Goal: Task Accomplishment & Management: Manage account settings

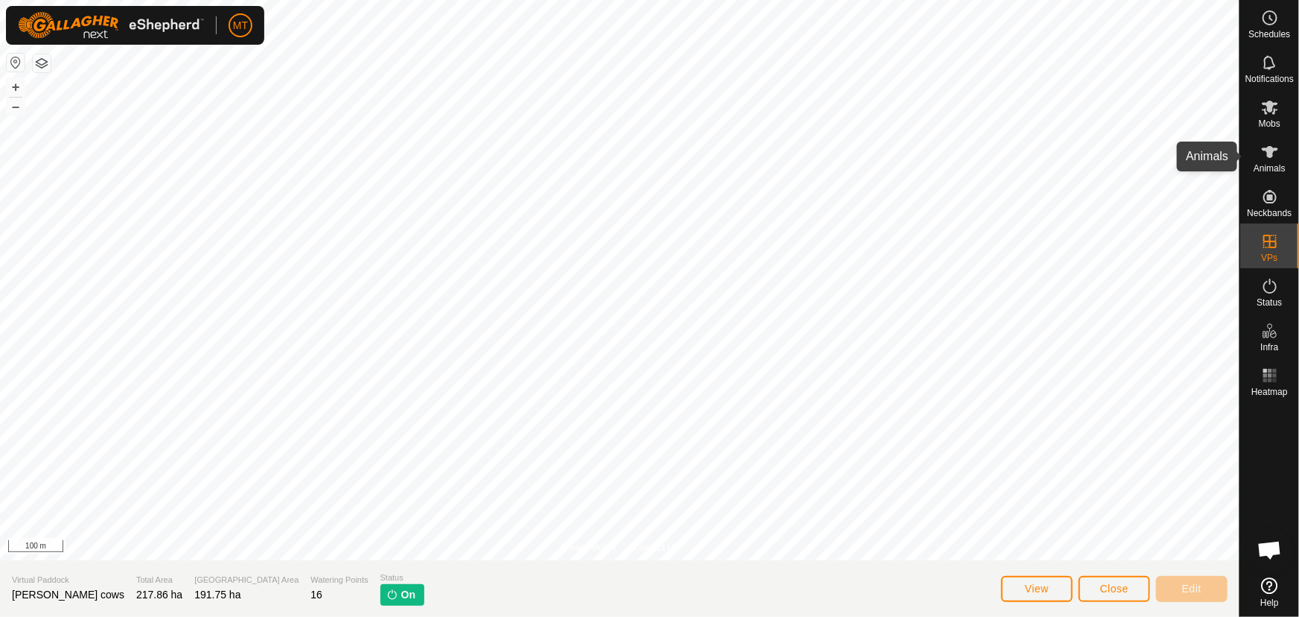
click at [1267, 158] on icon at bounding box center [1270, 152] width 18 height 18
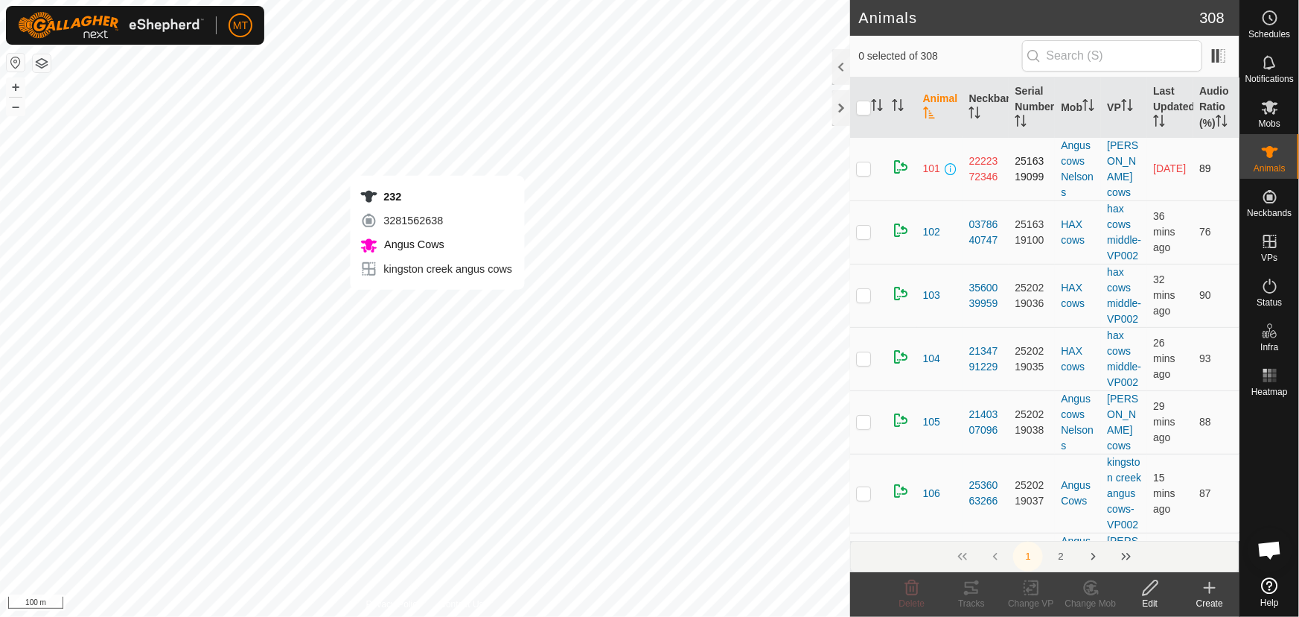
click at [437, 304] on div "232 3281562638 Angus Cows kingston creek angus cows + – ⇧ i 100 m" at bounding box center [425, 308] width 850 height 617
checkbox input "true"
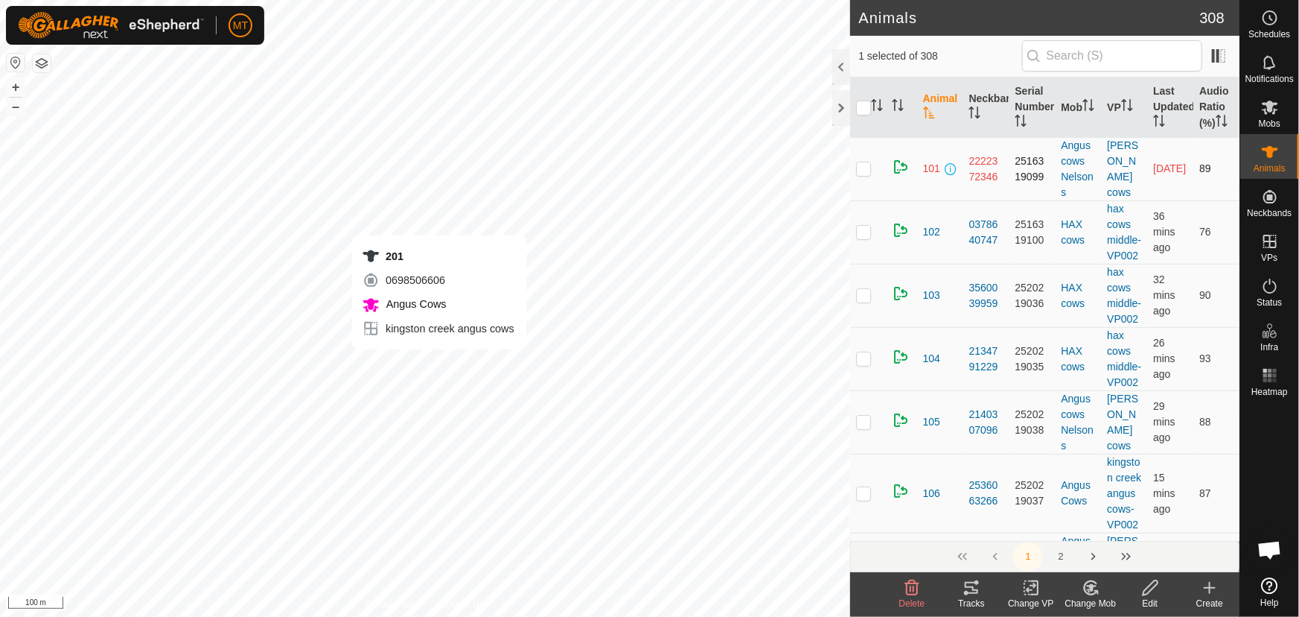
click at [439, 363] on div "201 0698506606 Angus Cows kingston creek angus cows + – ⇧ i 100 m" at bounding box center [425, 308] width 850 height 617
checkbox input "true"
click at [876, 104] on icon "Activate to sort" at bounding box center [877, 105] width 12 height 12
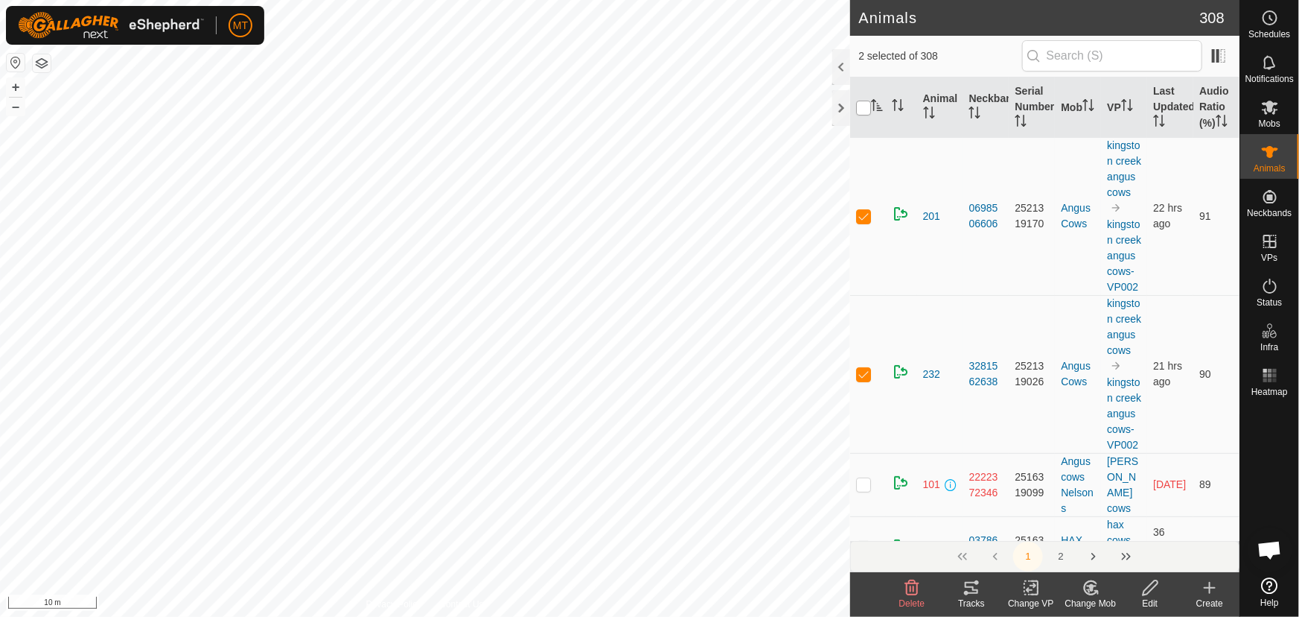
click at [863, 107] on input "checkbox" at bounding box center [863, 108] width 15 height 15
checkbox input "true"
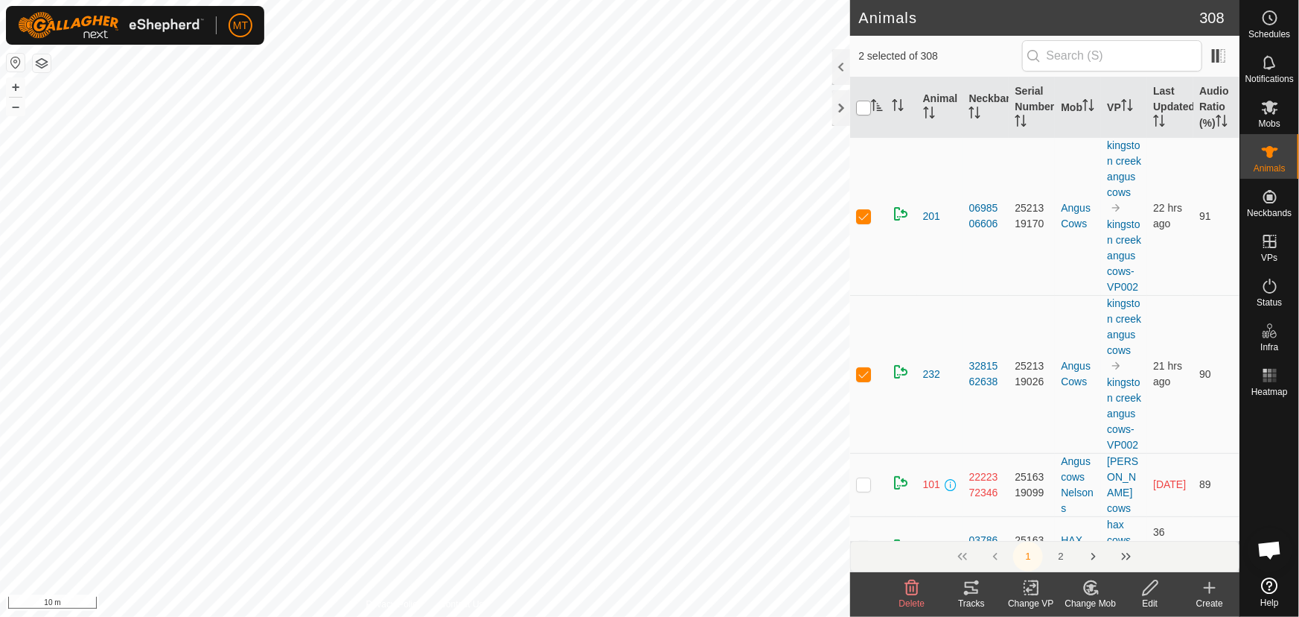
checkbox input "true"
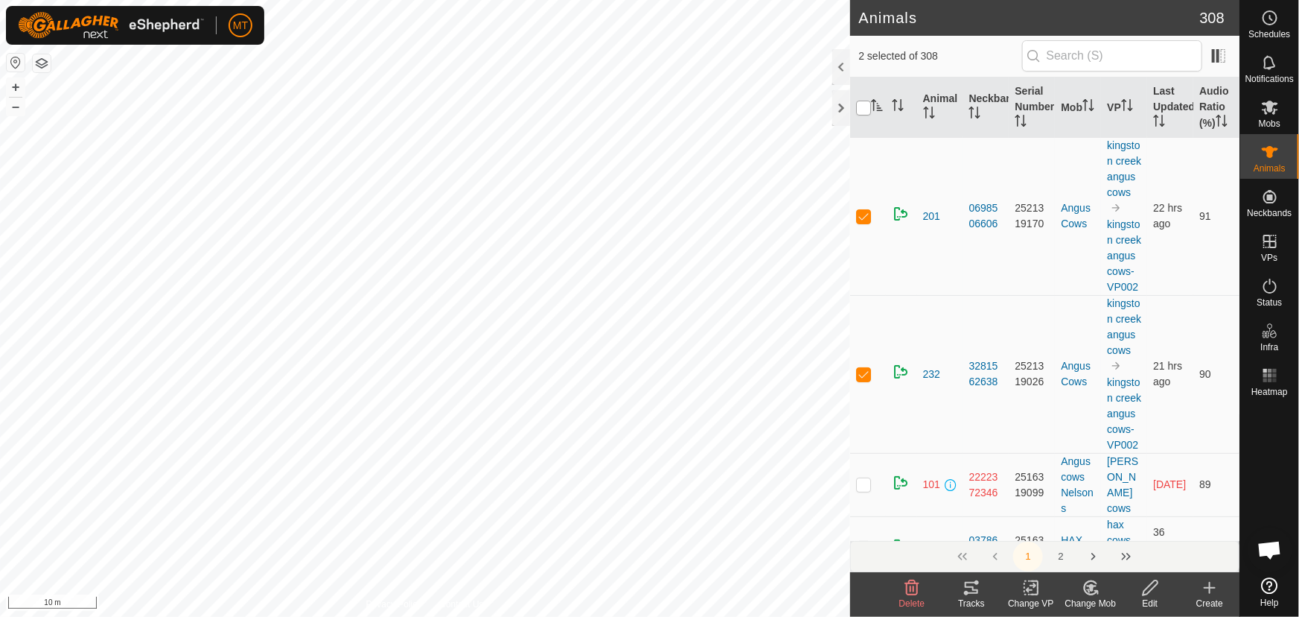
checkbox input "true"
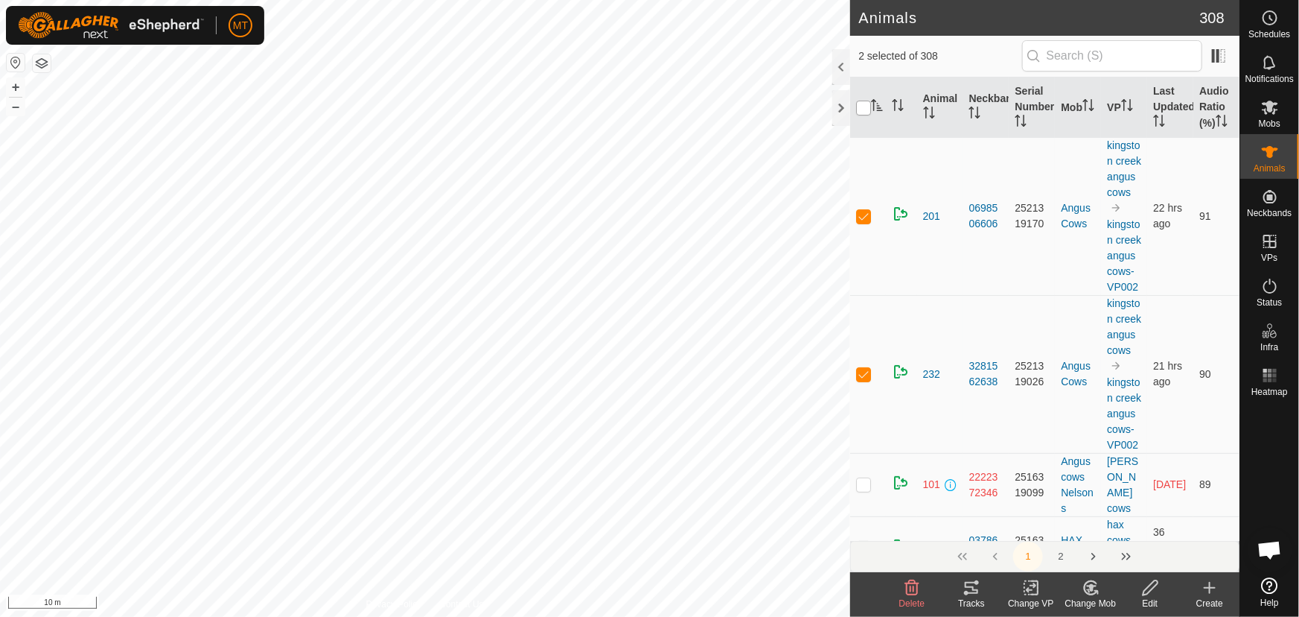
checkbox input "true"
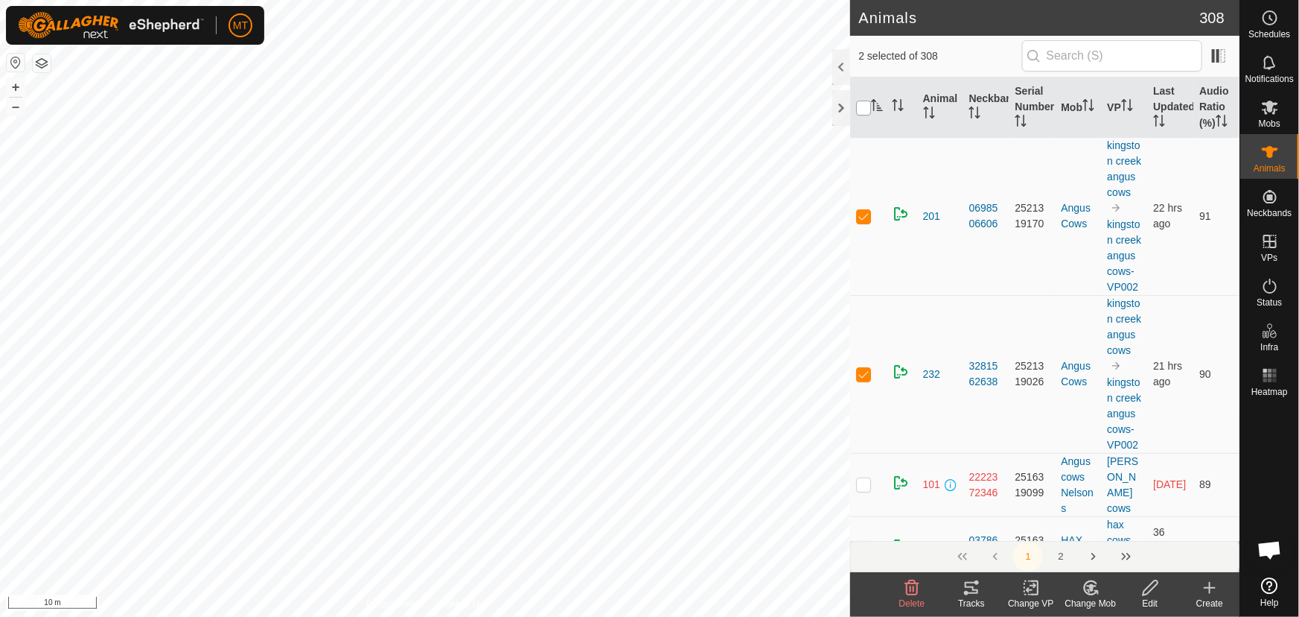
checkbox input "true"
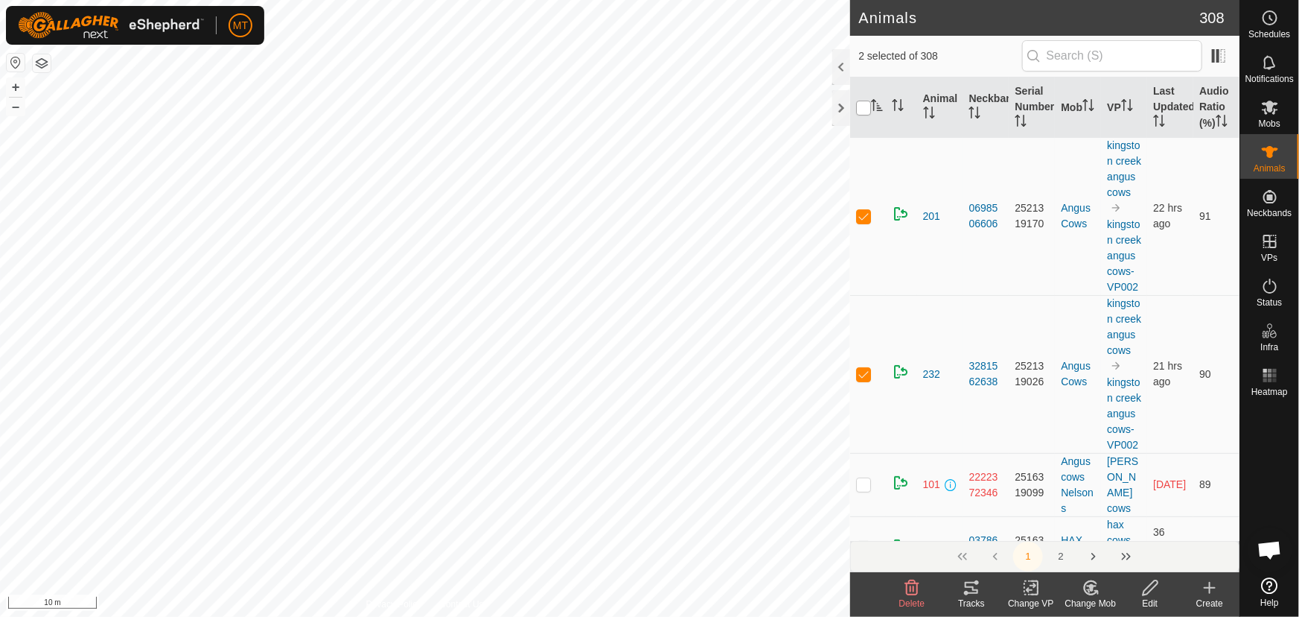
checkbox input "true"
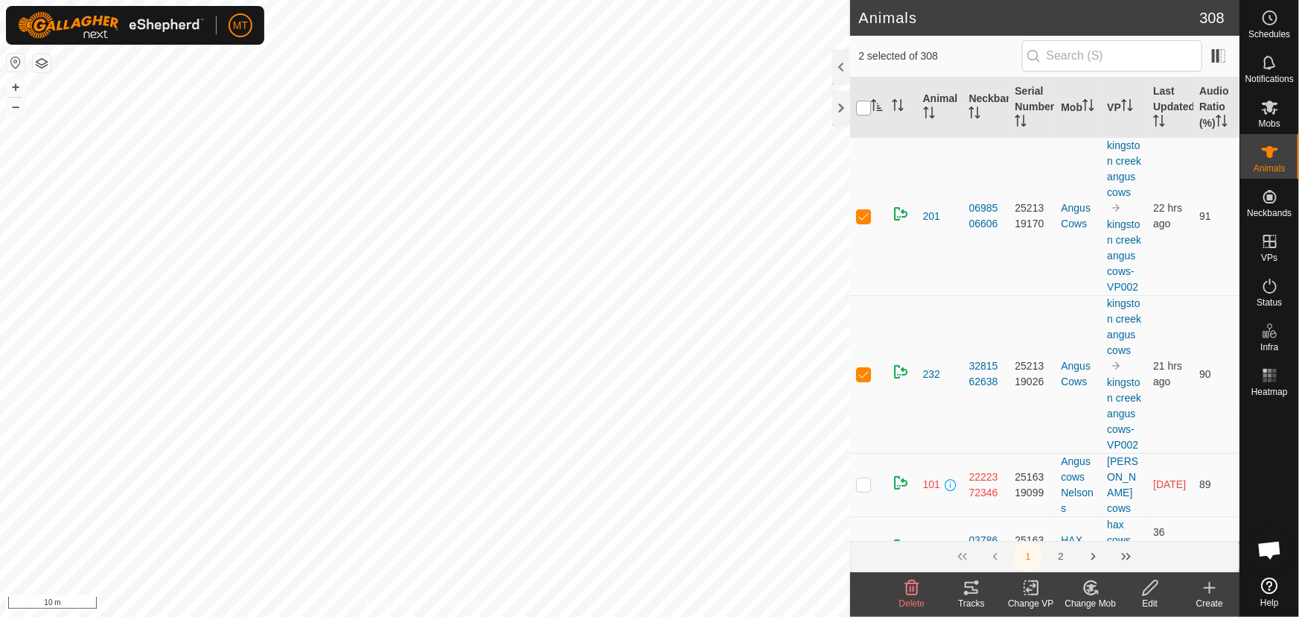
checkbox input "true"
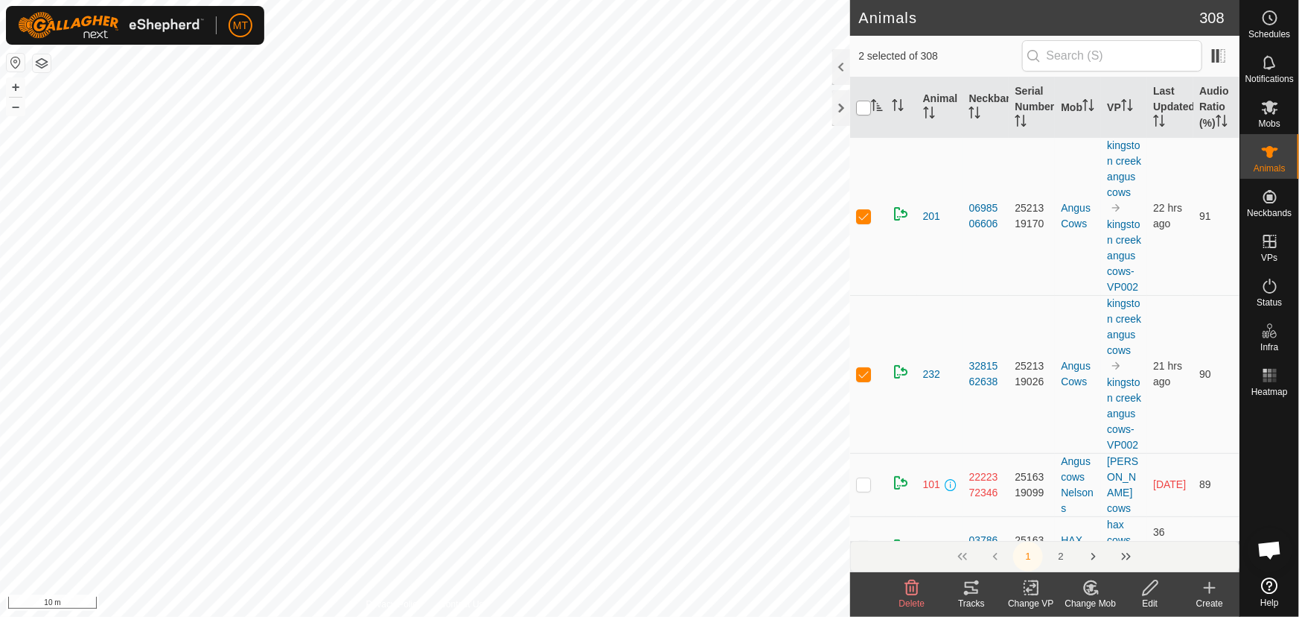
checkbox input "true"
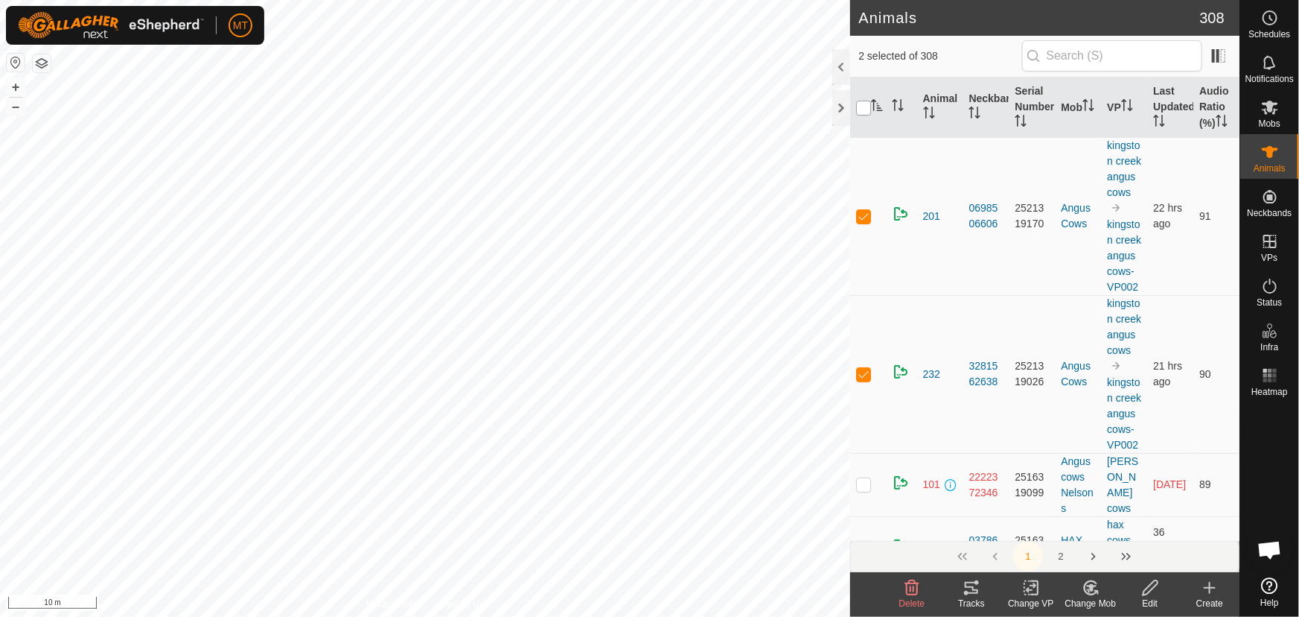
checkbox input "true"
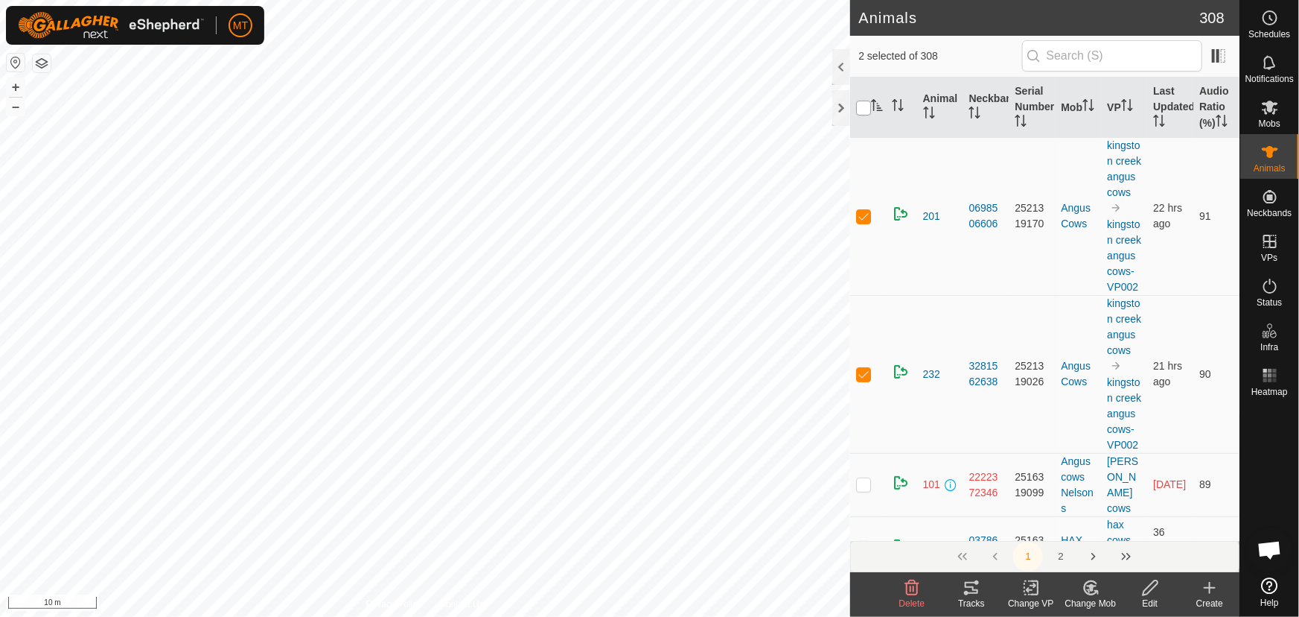
checkbox input "true"
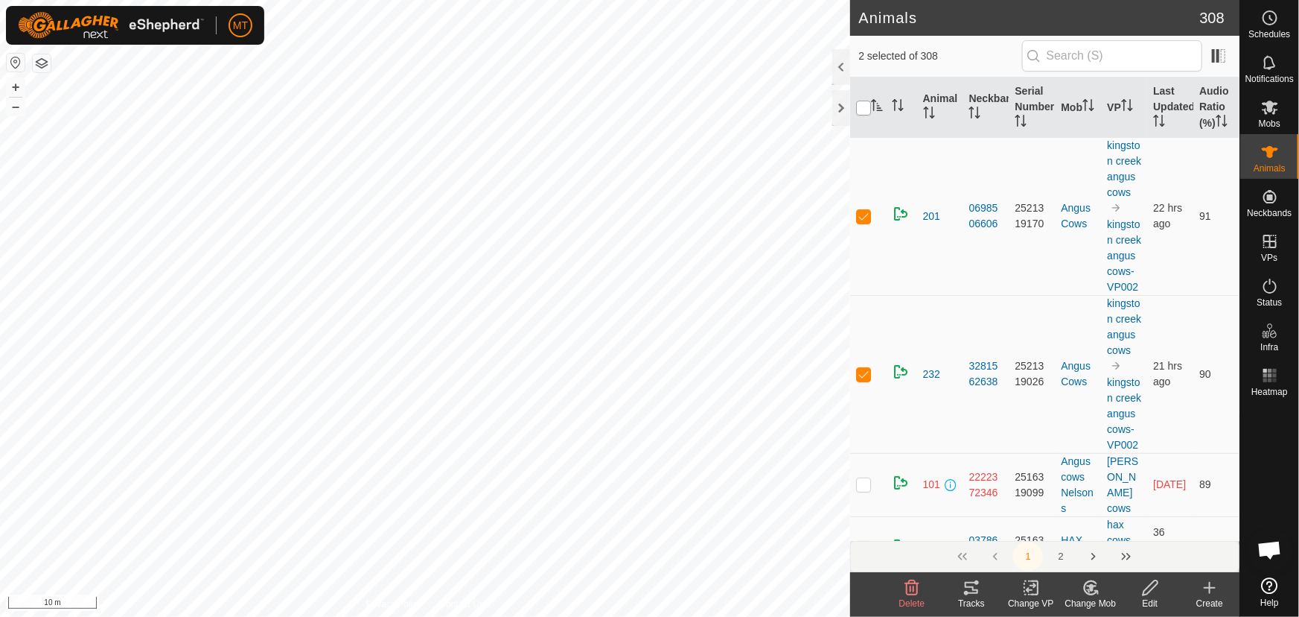
checkbox input "true"
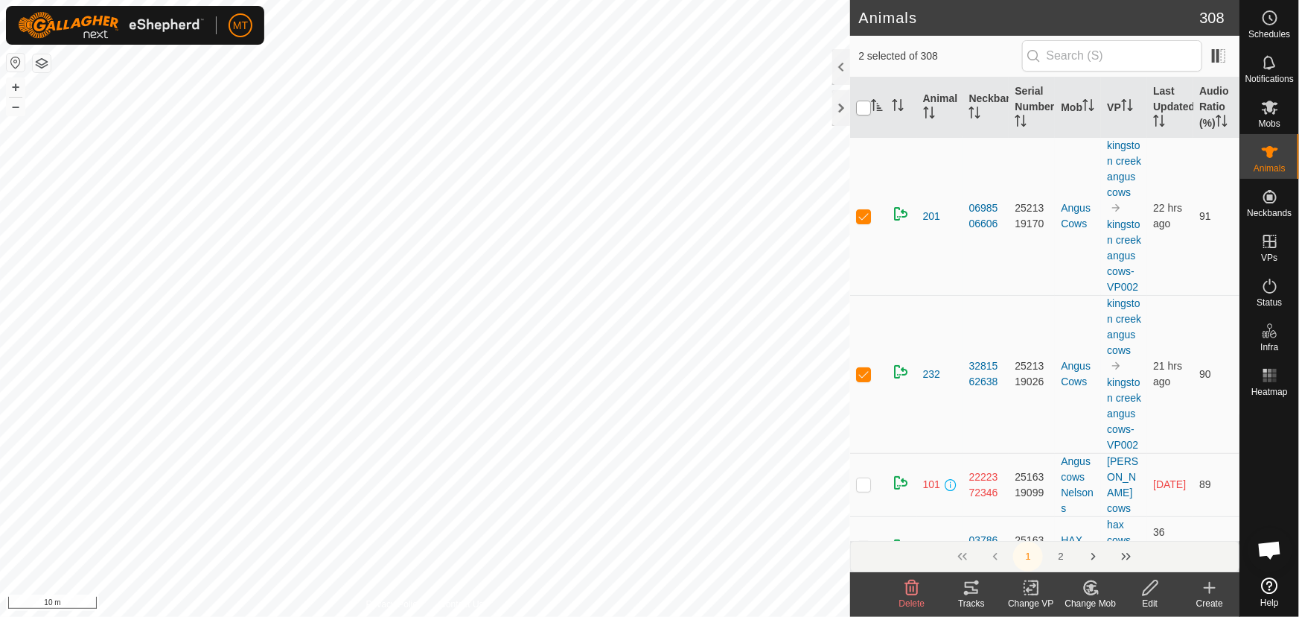
checkbox input "true"
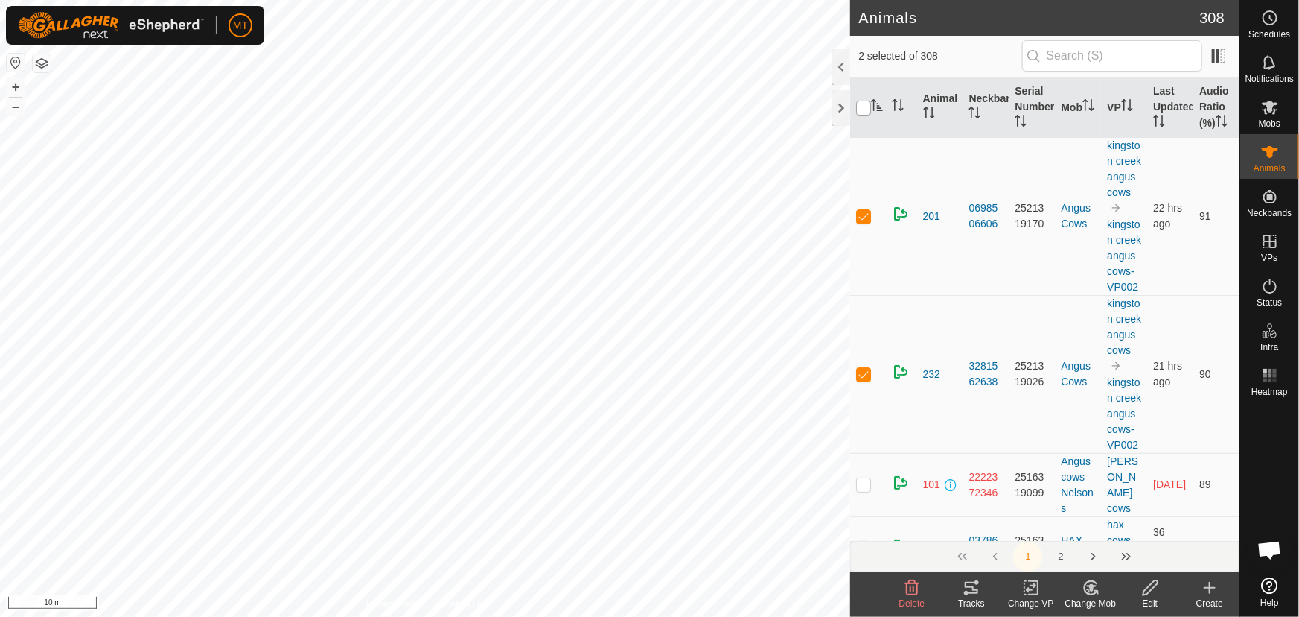
checkbox input "true"
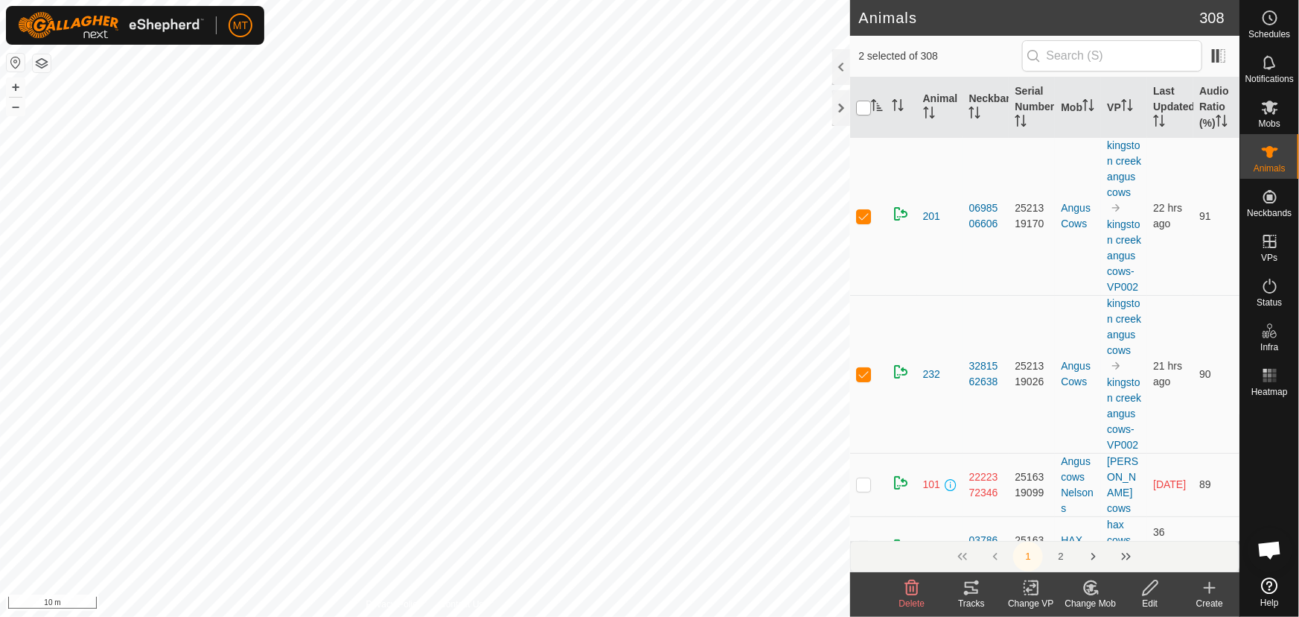
checkbox input "true"
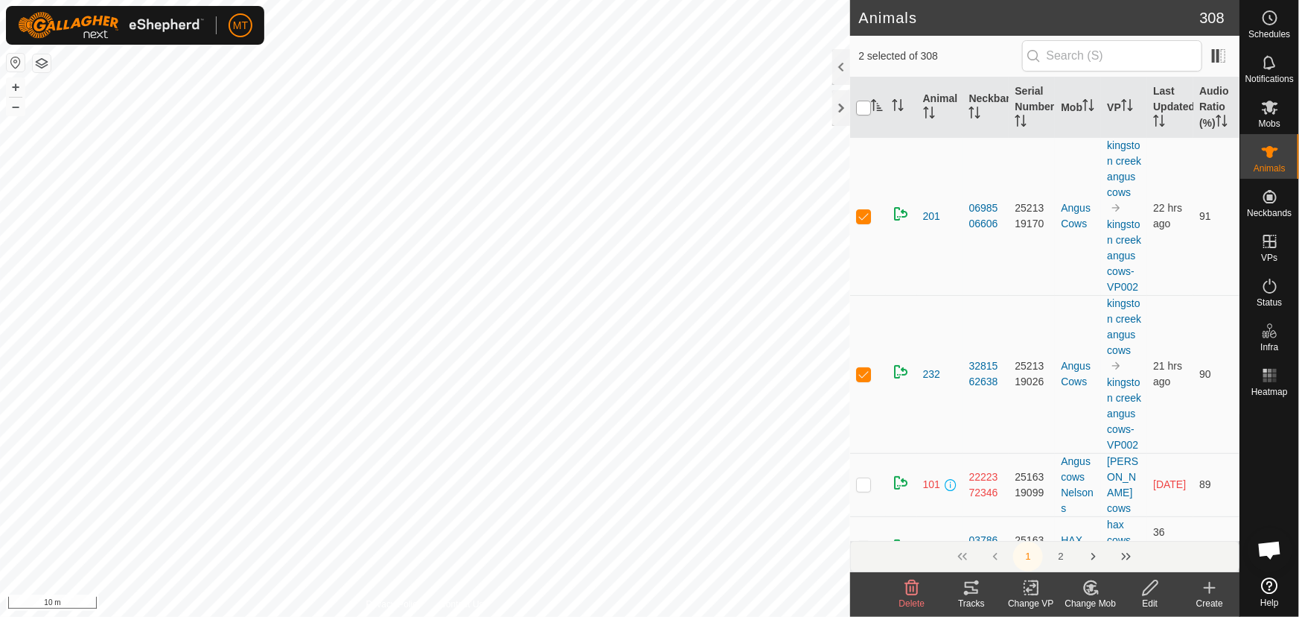
checkbox input "true"
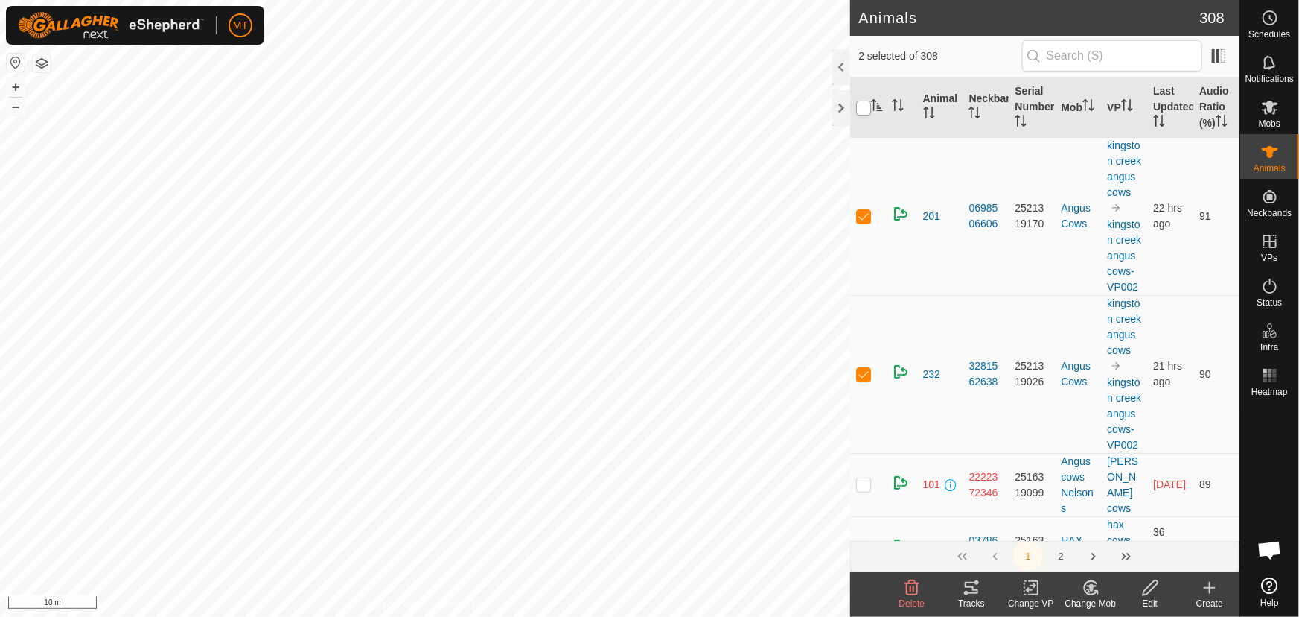
checkbox input "true"
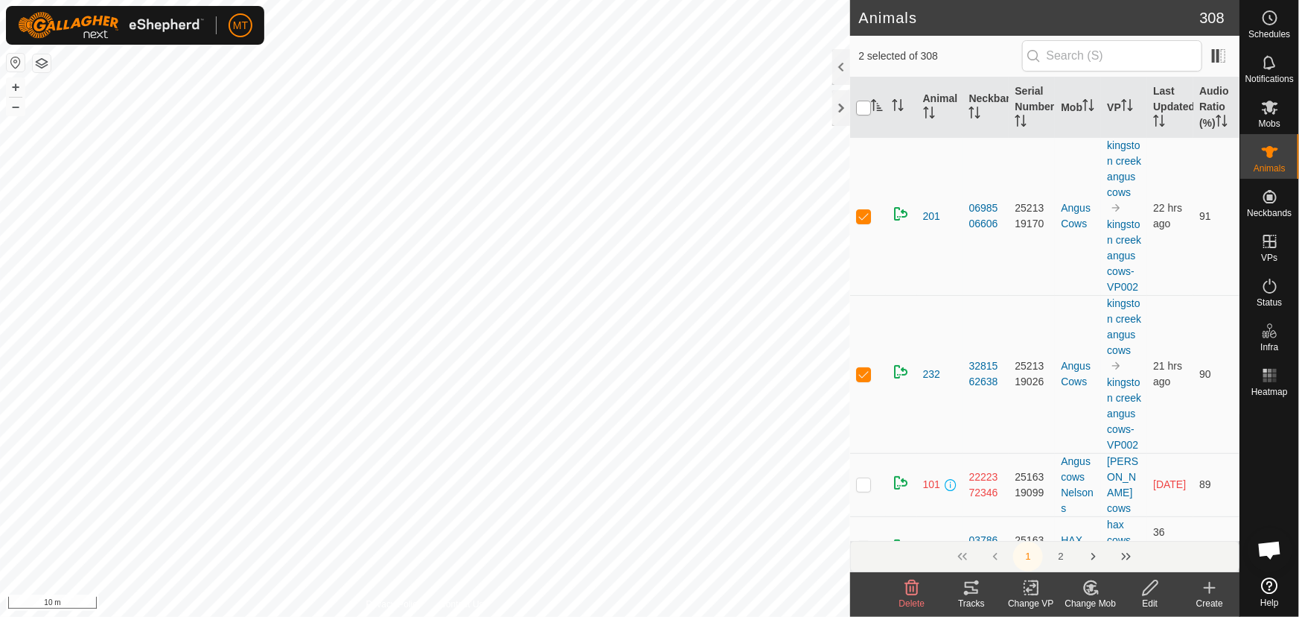
checkbox input "true"
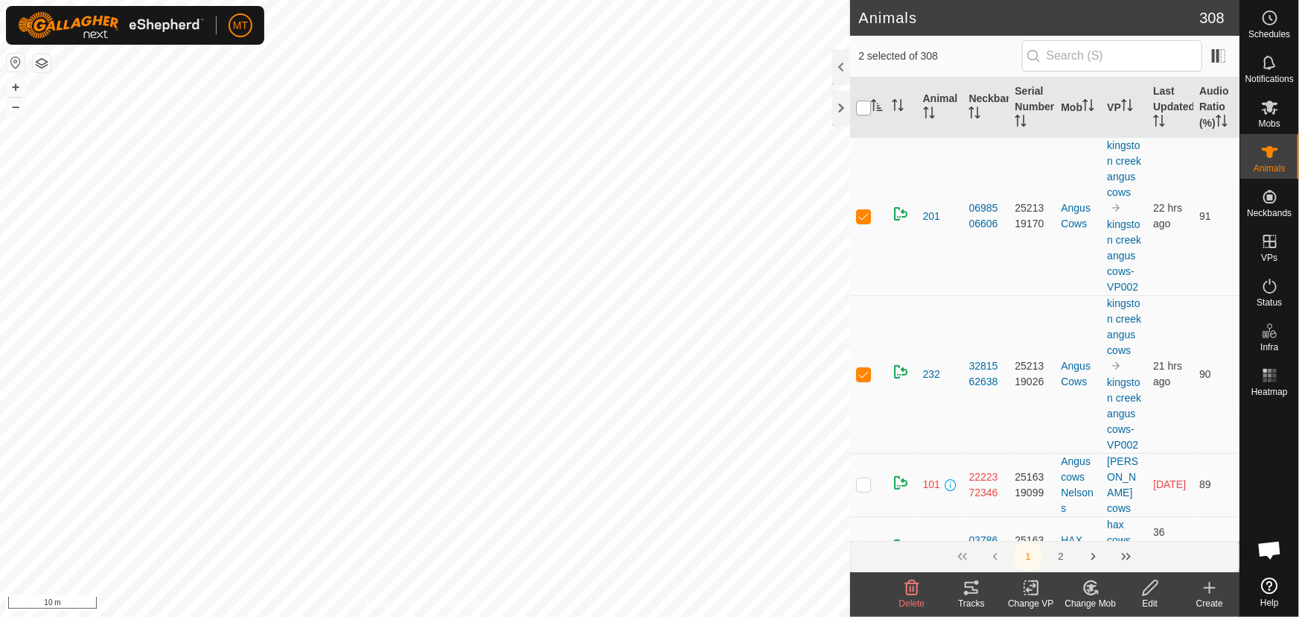
checkbox input "true"
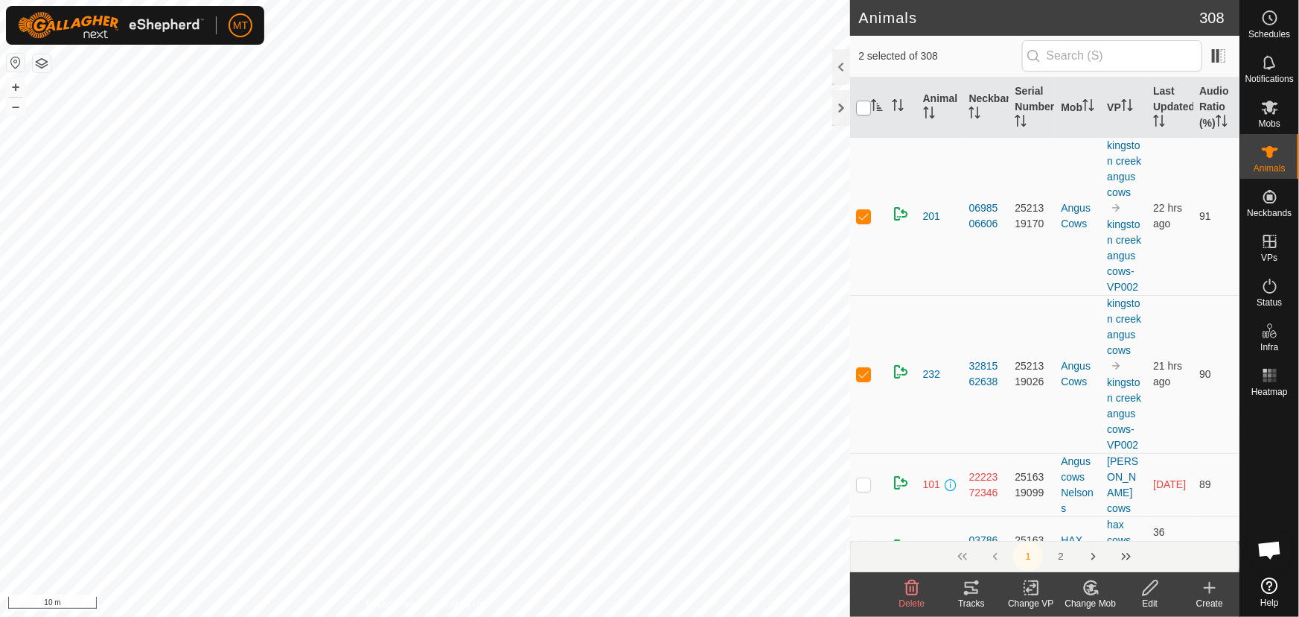
checkbox input "true"
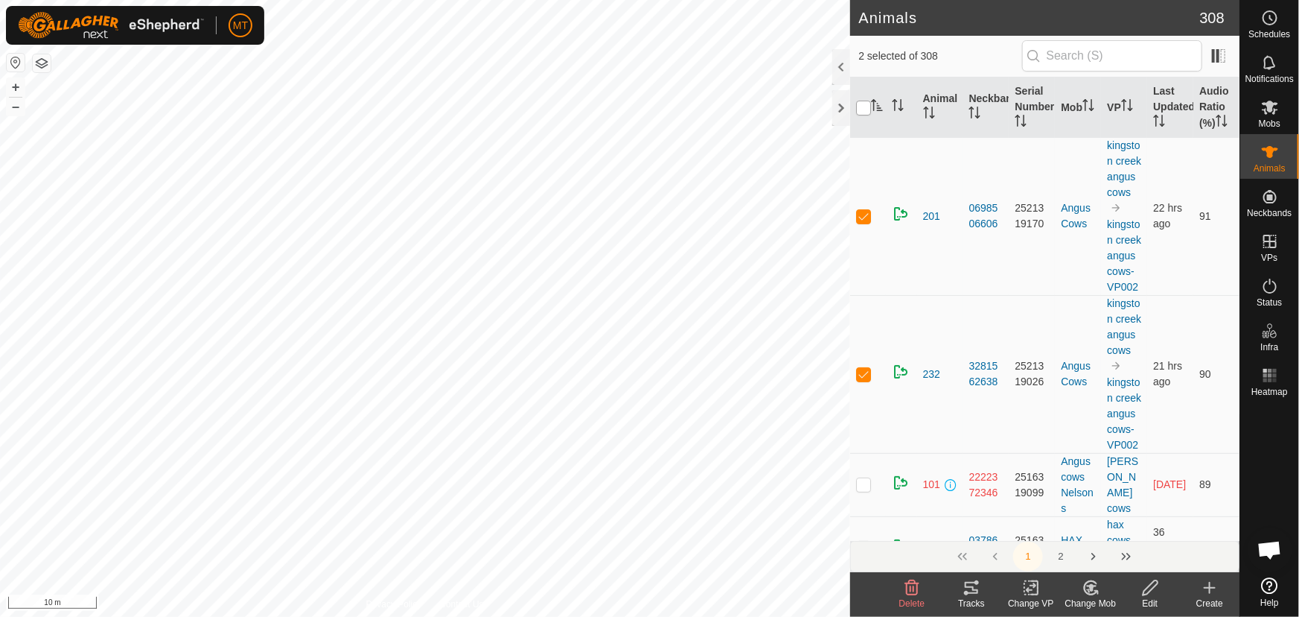
checkbox input "true"
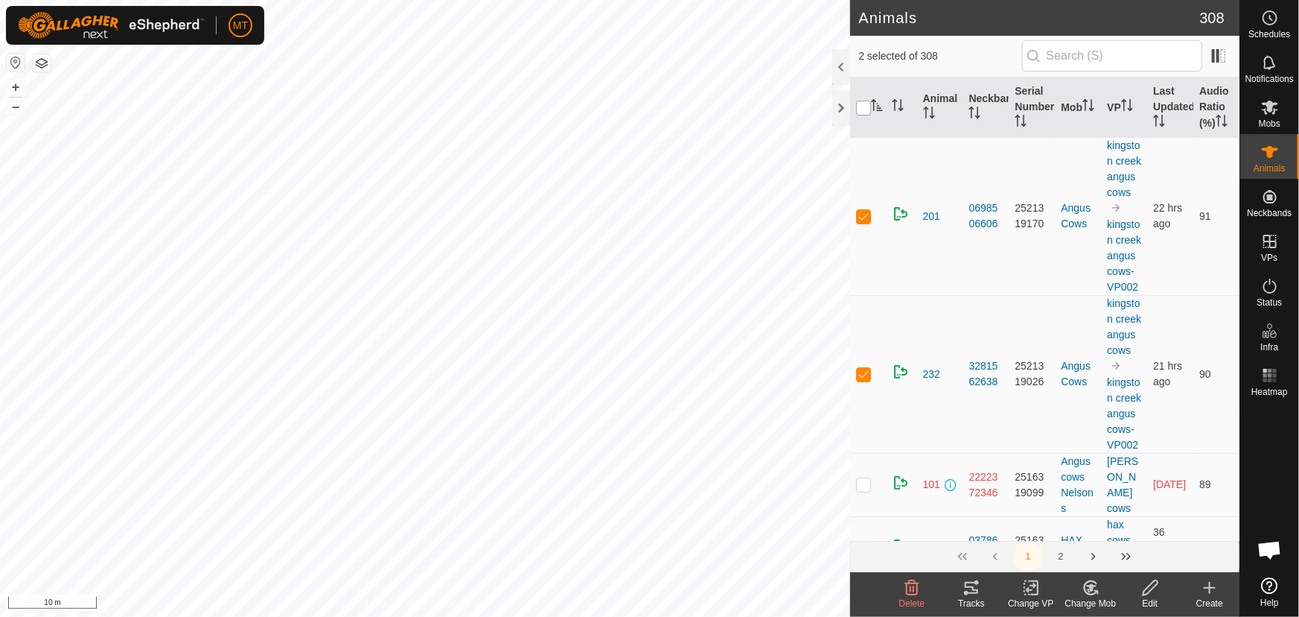
checkbox input "true"
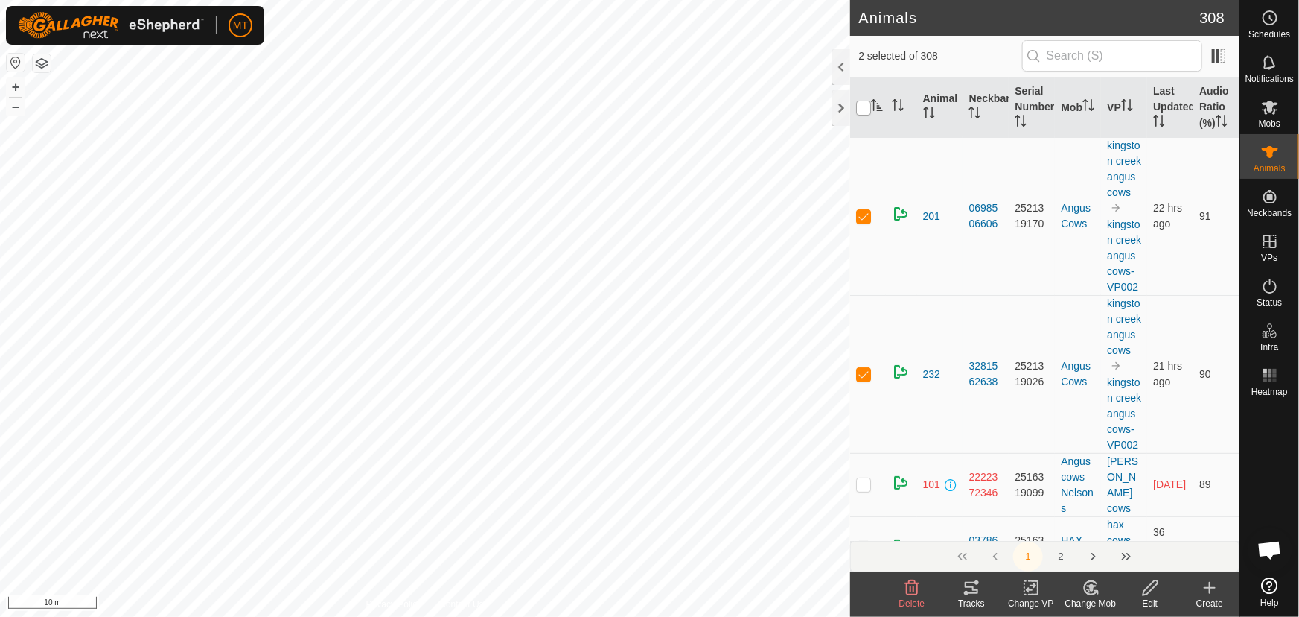
checkbox input "true"
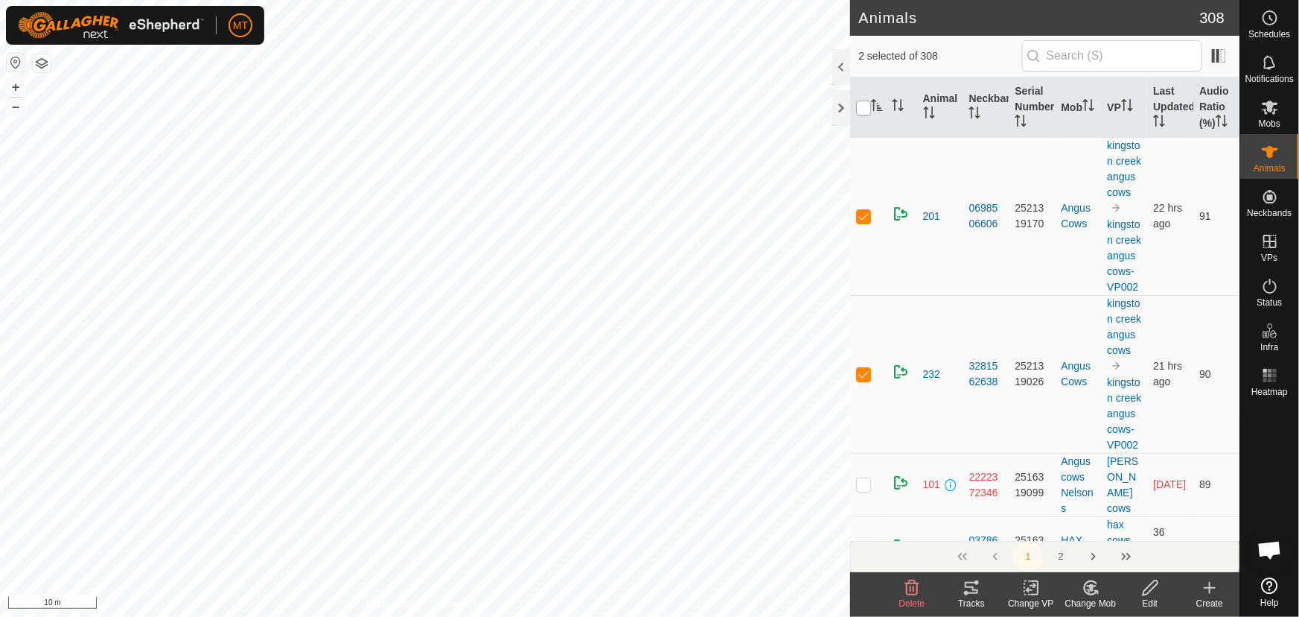
checkbox input "true"
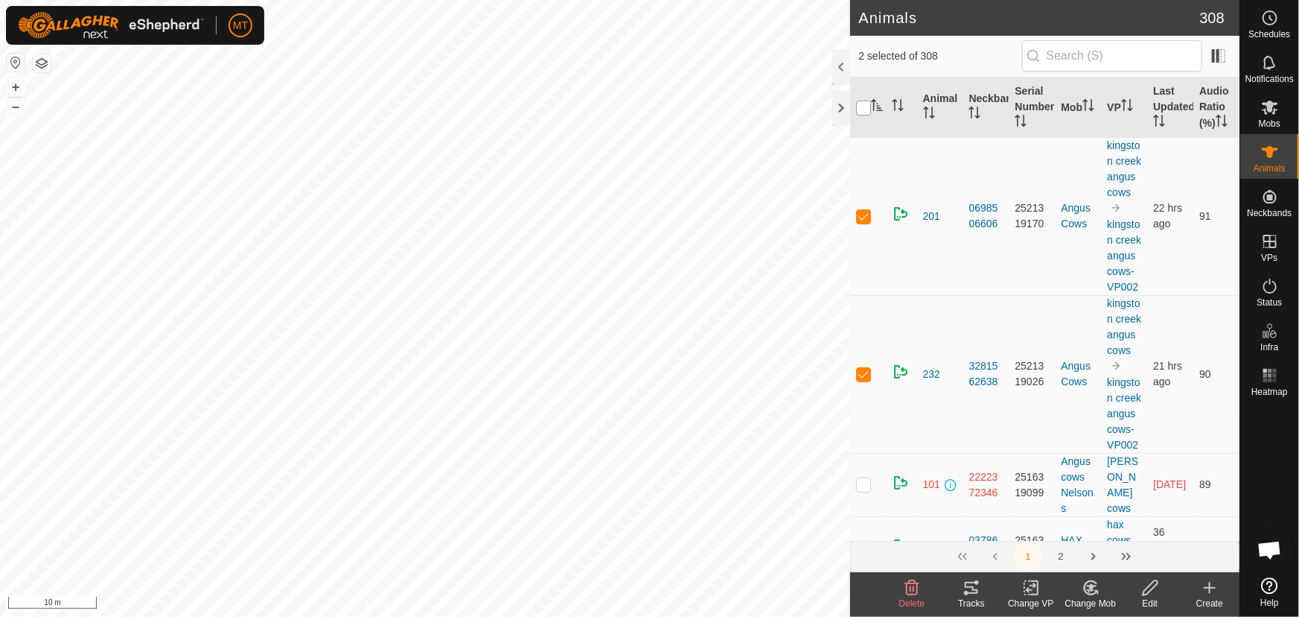
checkbox input "true"
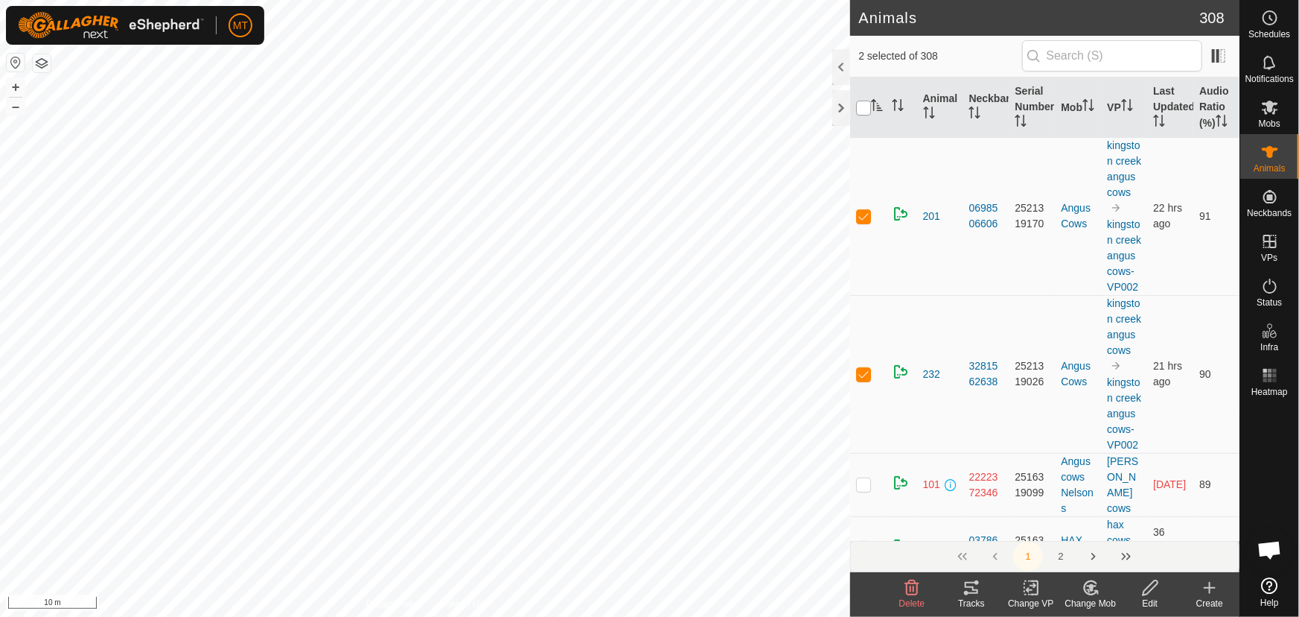
checkbox input "true"
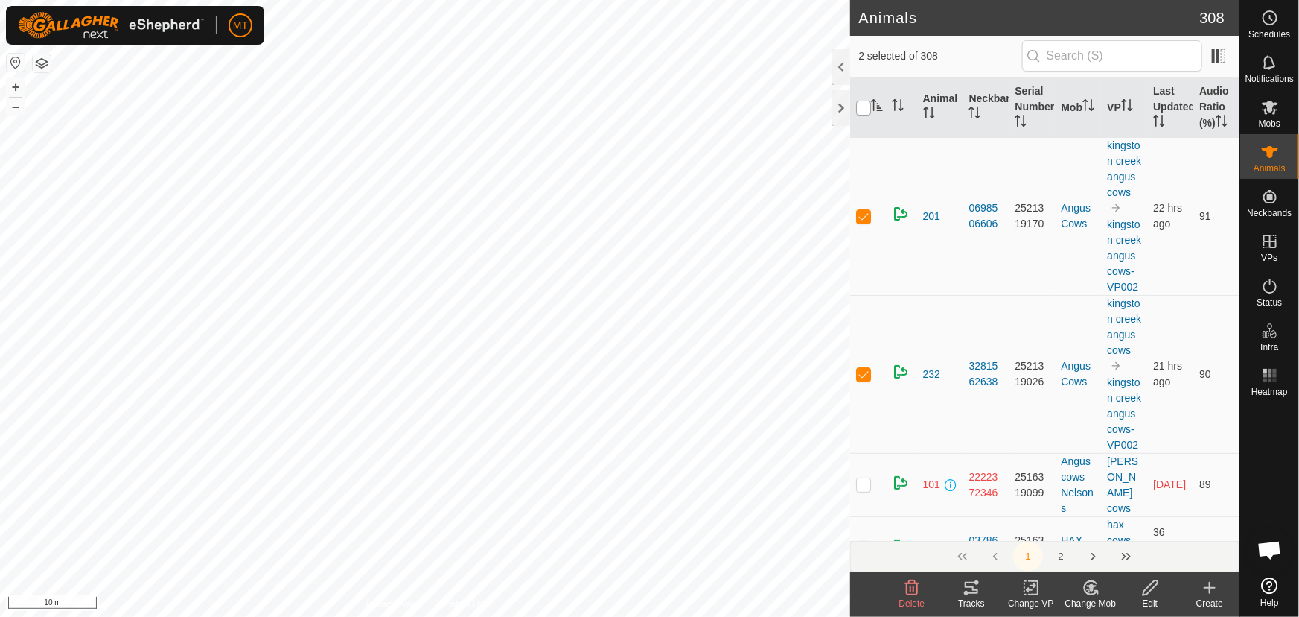
checkbox input "true"
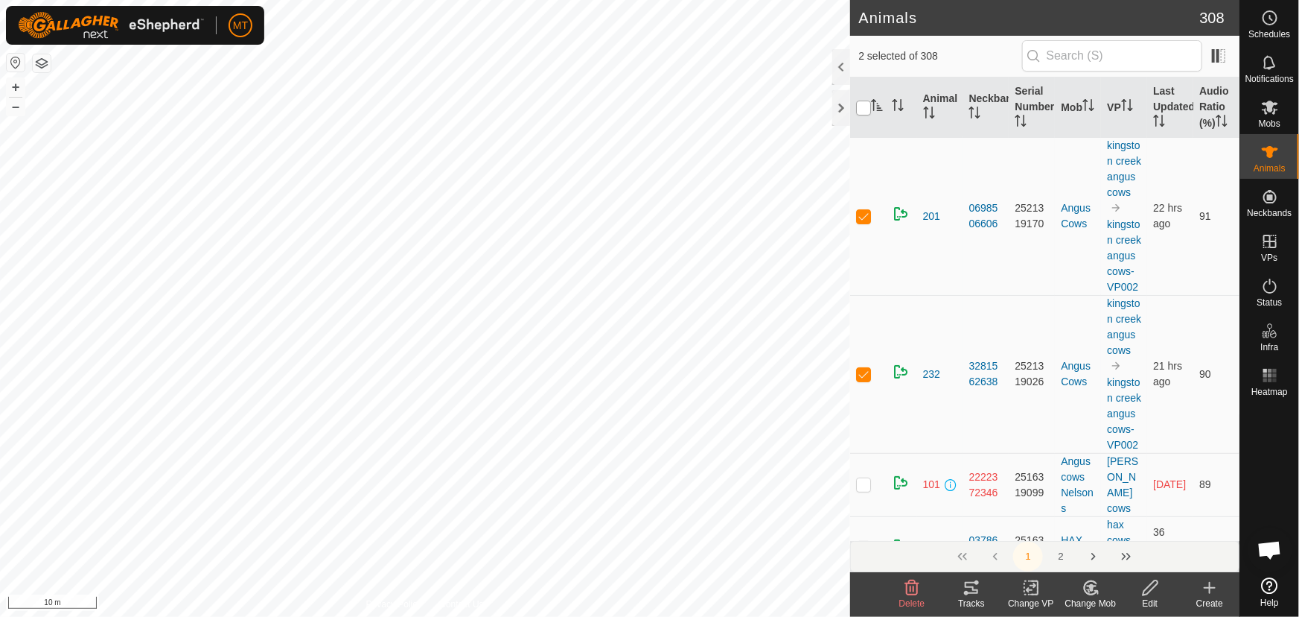
checkbox input "true"
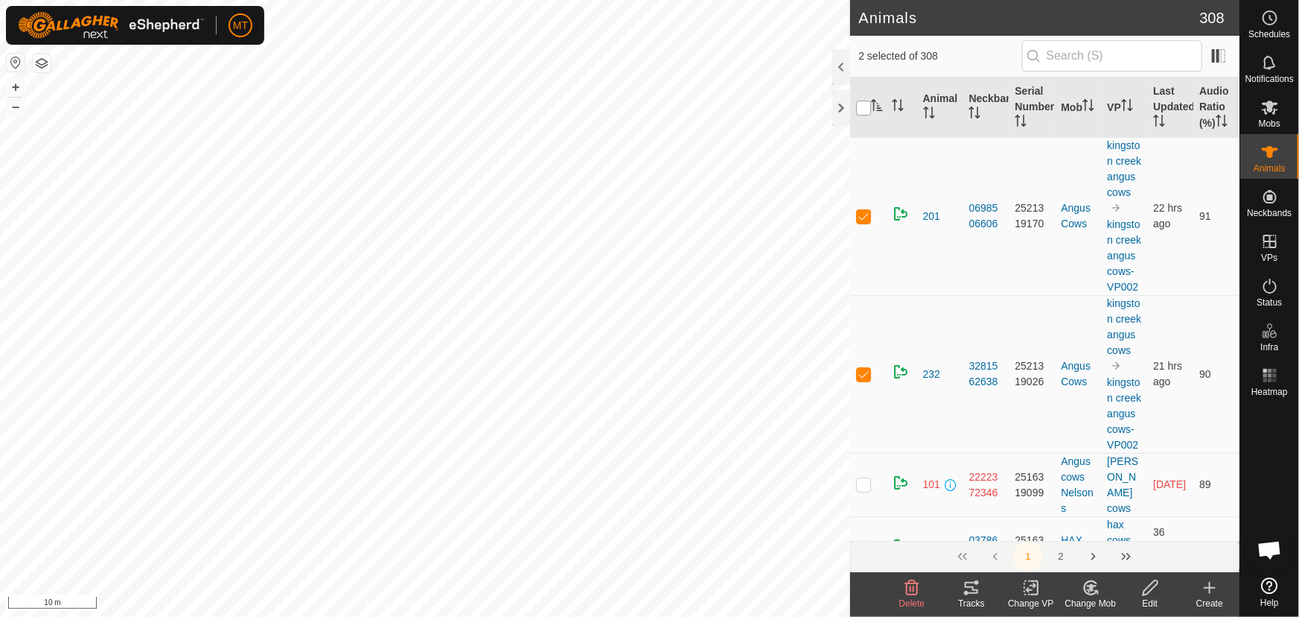
checkbox input "true"
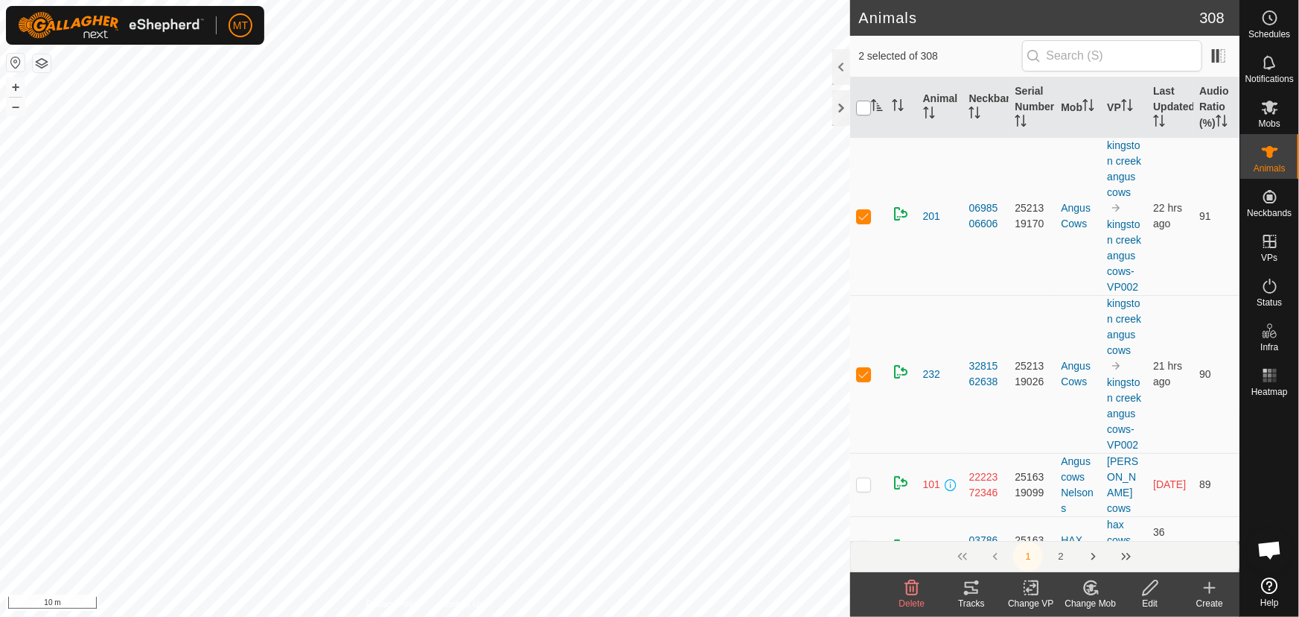
checkbox input "true"
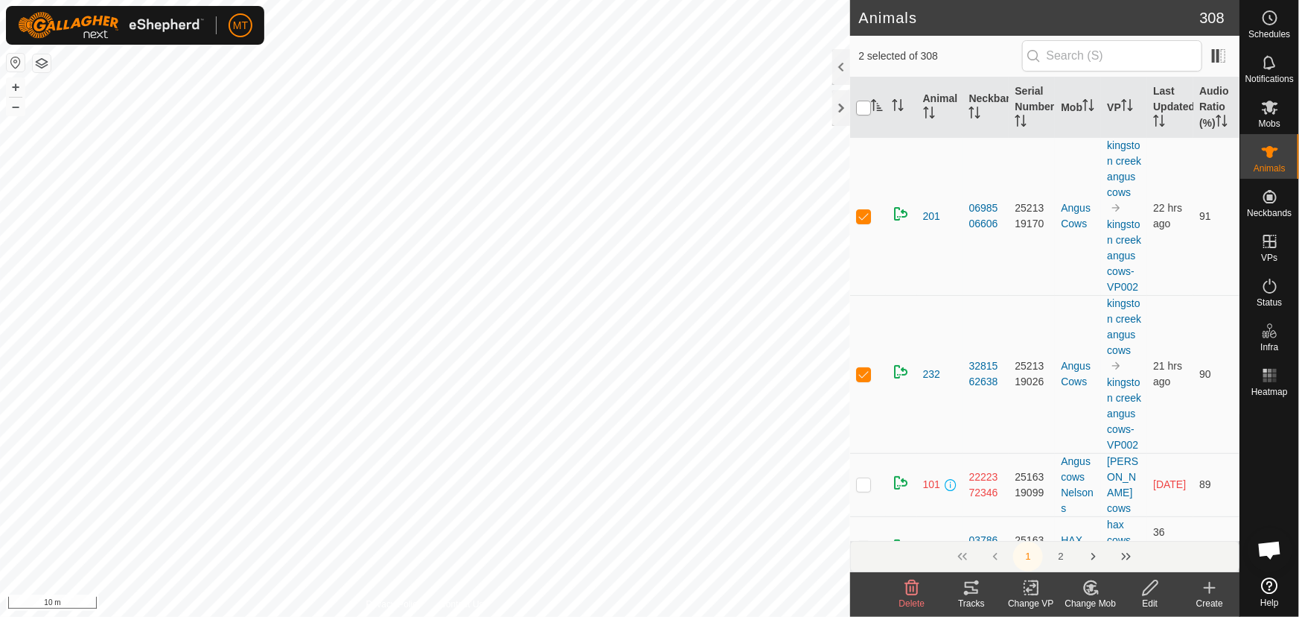
checkbox input "true"
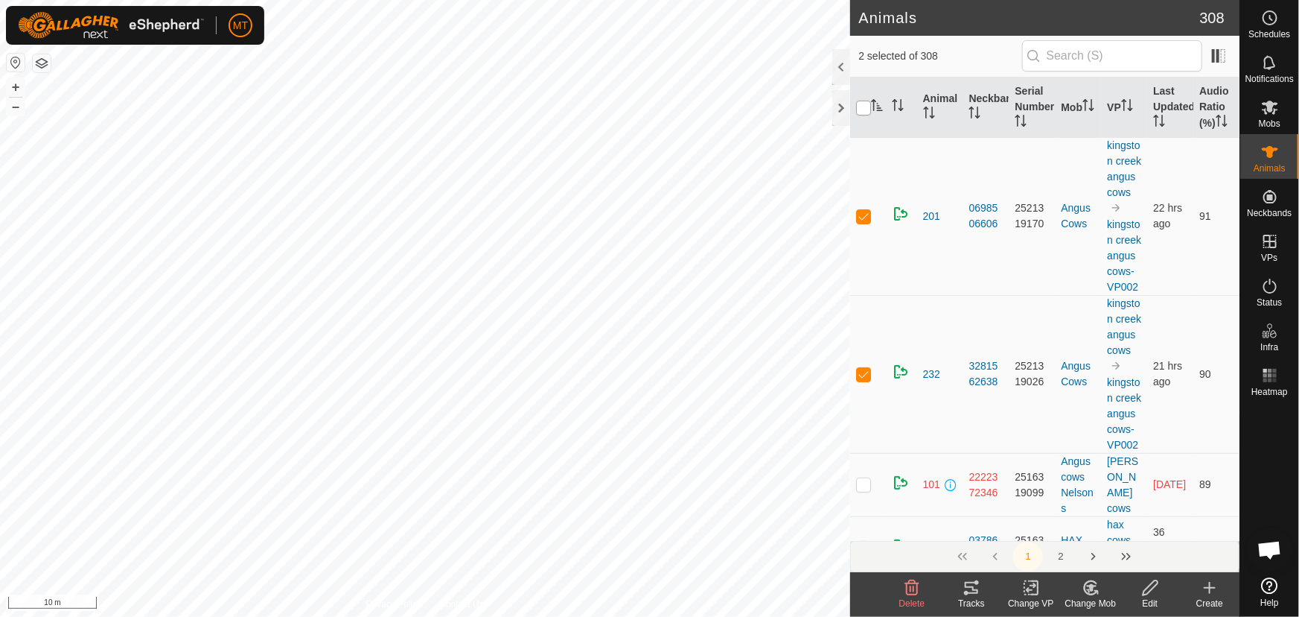
checkbox input "true"
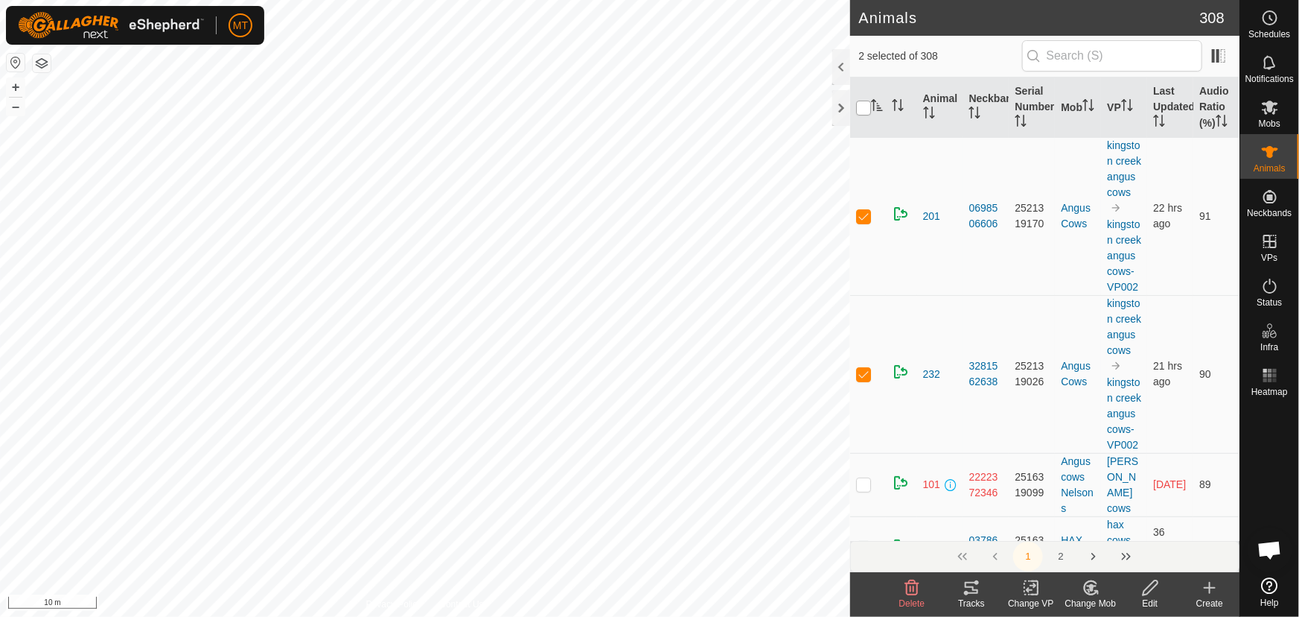
checkbox input "true"
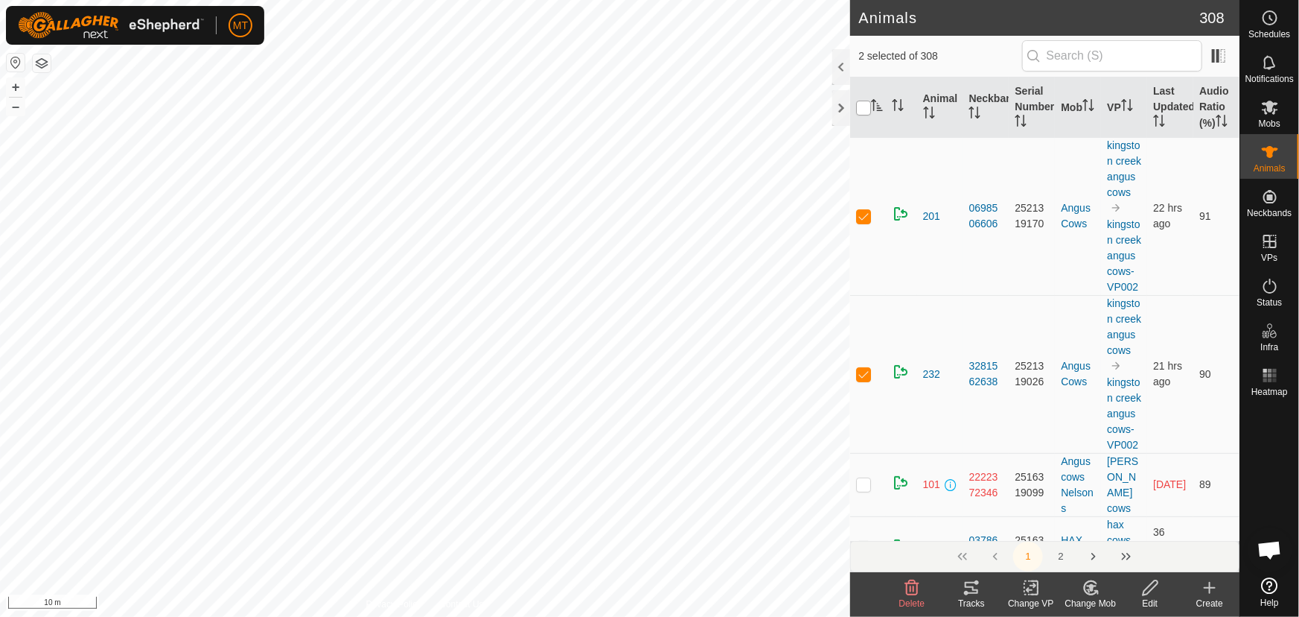
checkbox input "true"
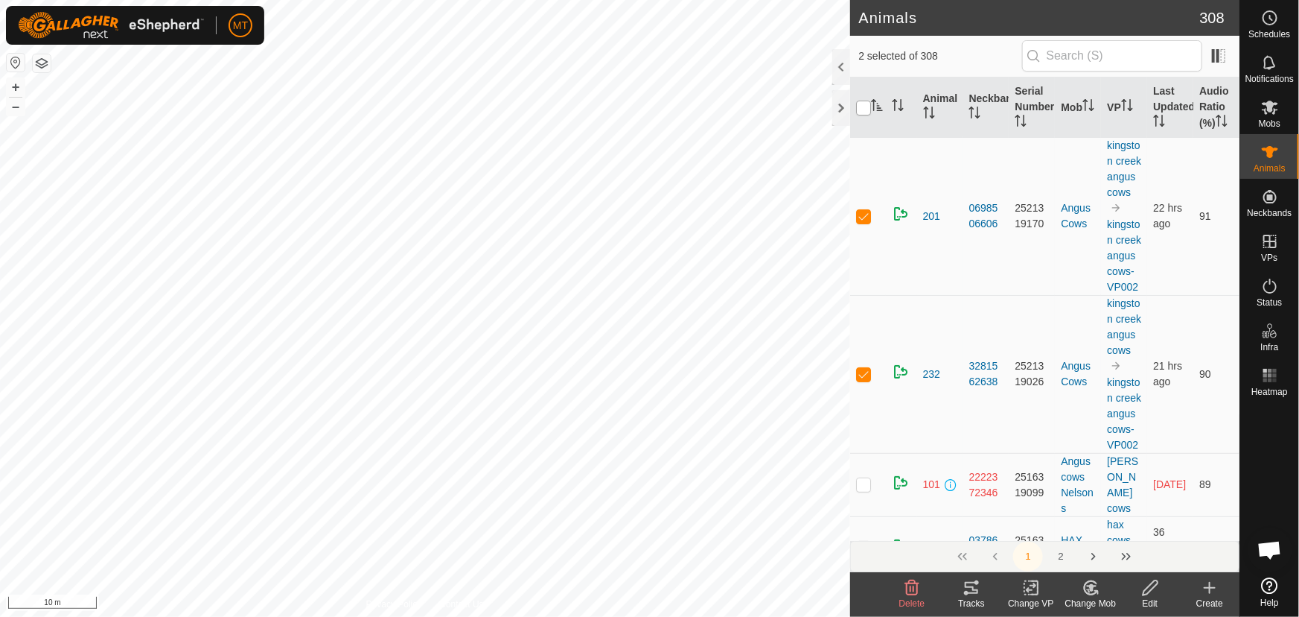
checkbox input "true"
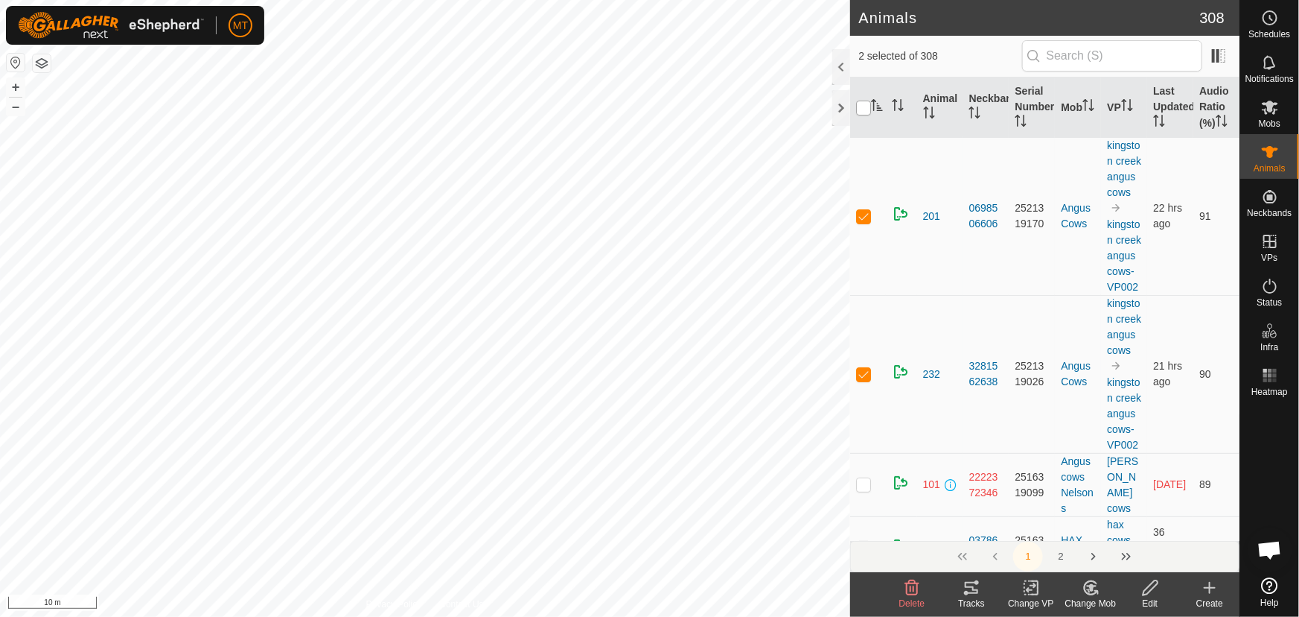
checkbox input "true"
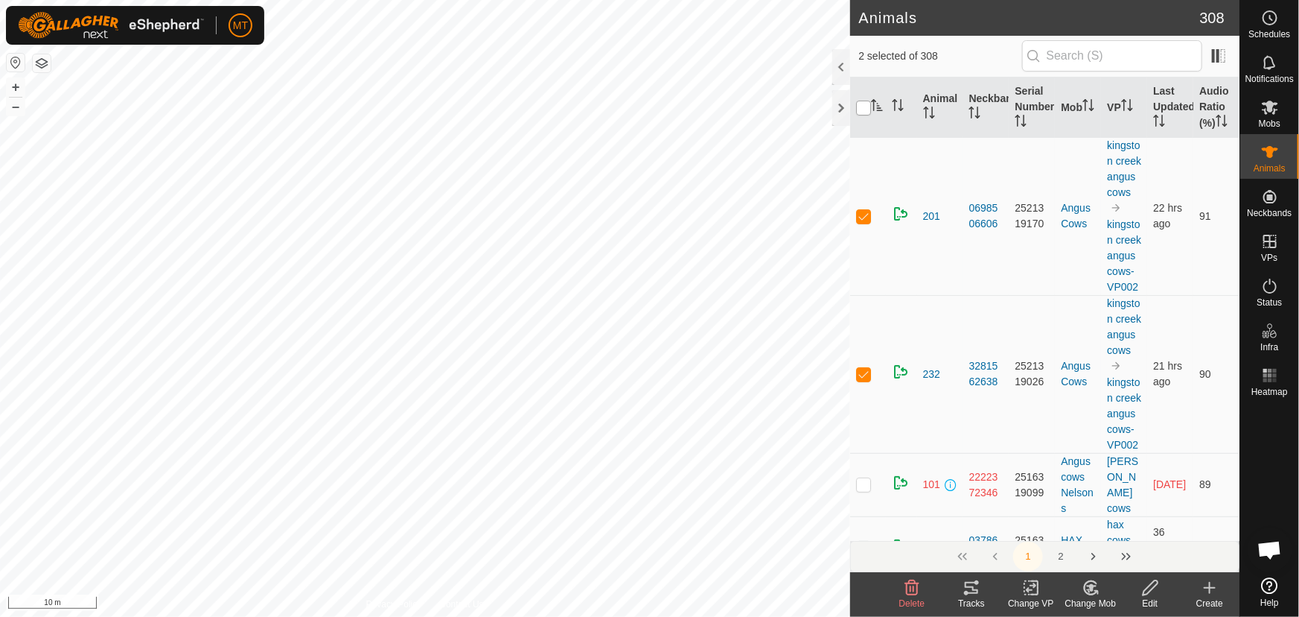
checkbox input "true"
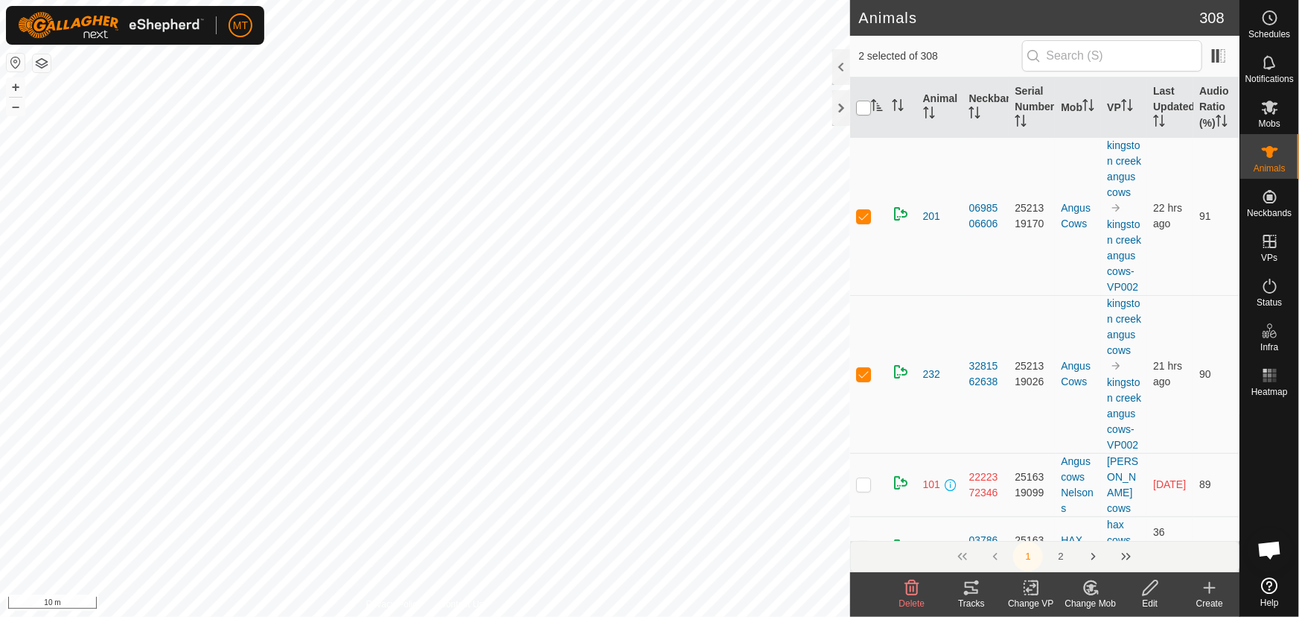
checkbox input "true"
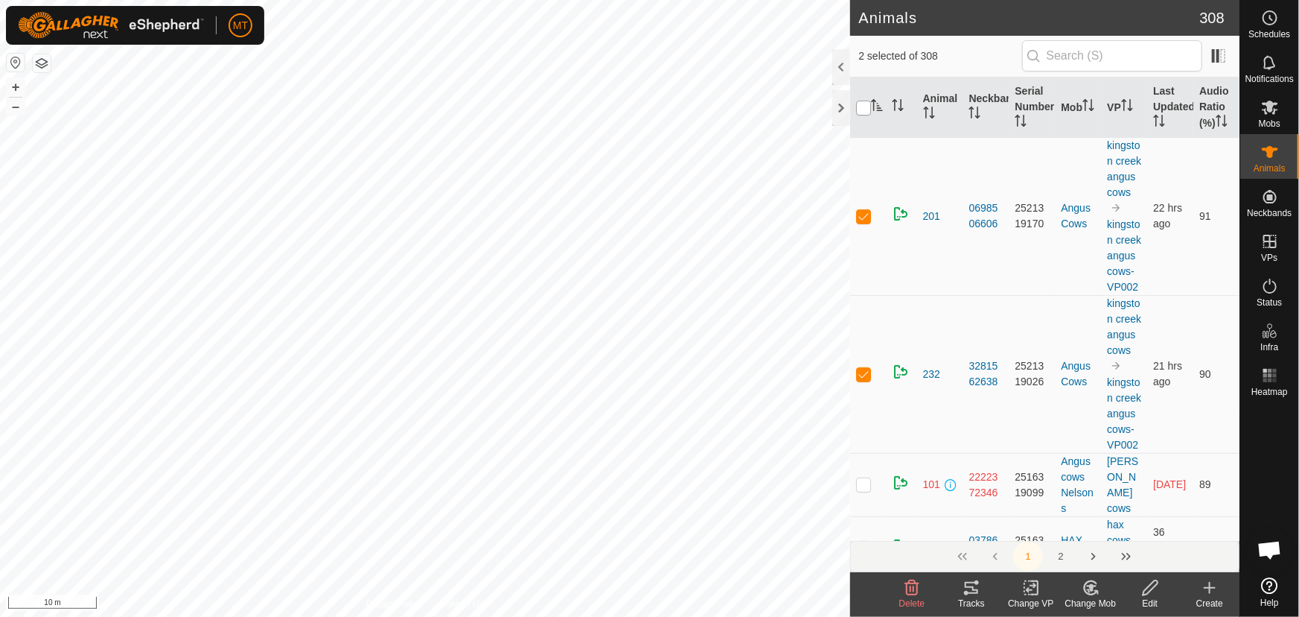
checkbox input "true"
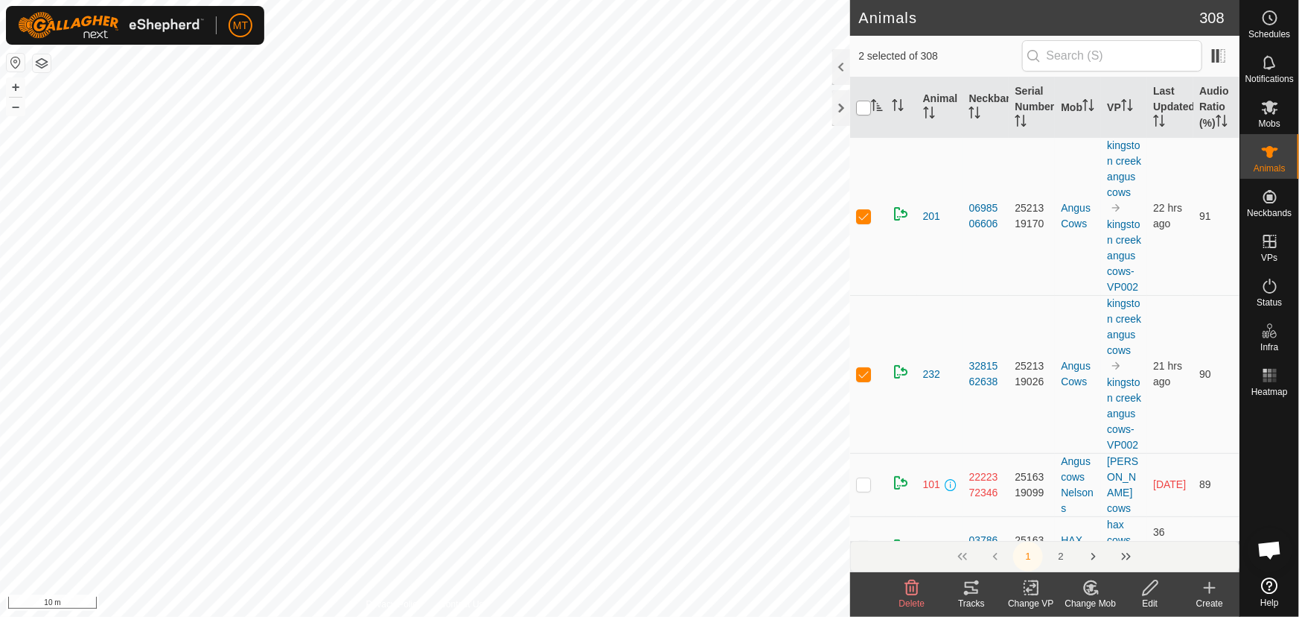
checkbox input "true"
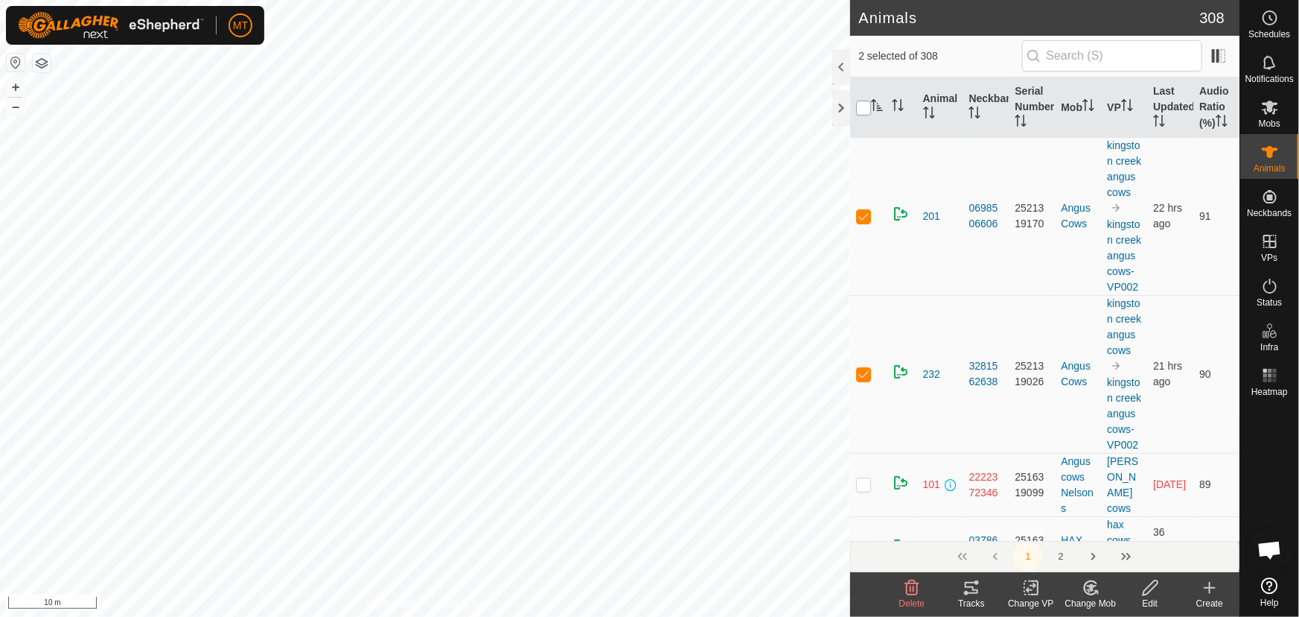
checkbox input "true"
click at [863, 107] on input "checkbox" at bounding box center [863, 108] width 15 height 15
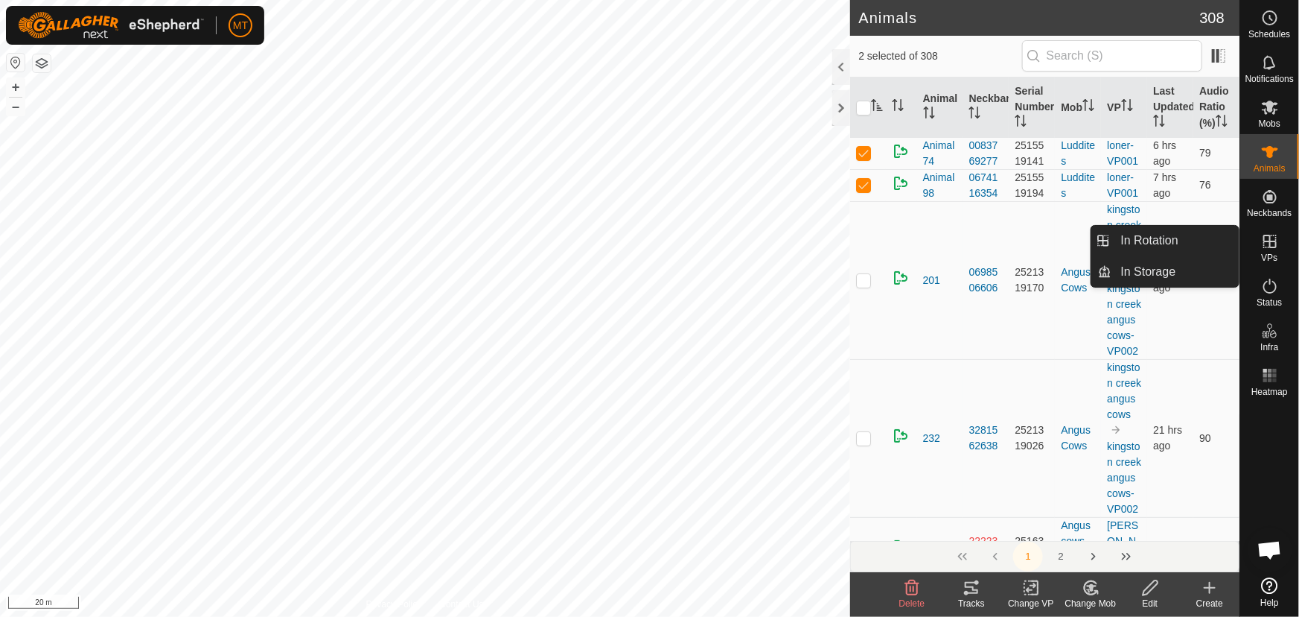
click at [1275, 242] on icon at bounding box center [1270, 241] width 18 height 18
drag, startPoint x: 1232, startPoint y: 252, endPoint x: 1150, endPoint y: 243, distance: 83.1
click at [1150, 243] on link "In Rotation" at bounding box center [1175, 241] width 127 height 30
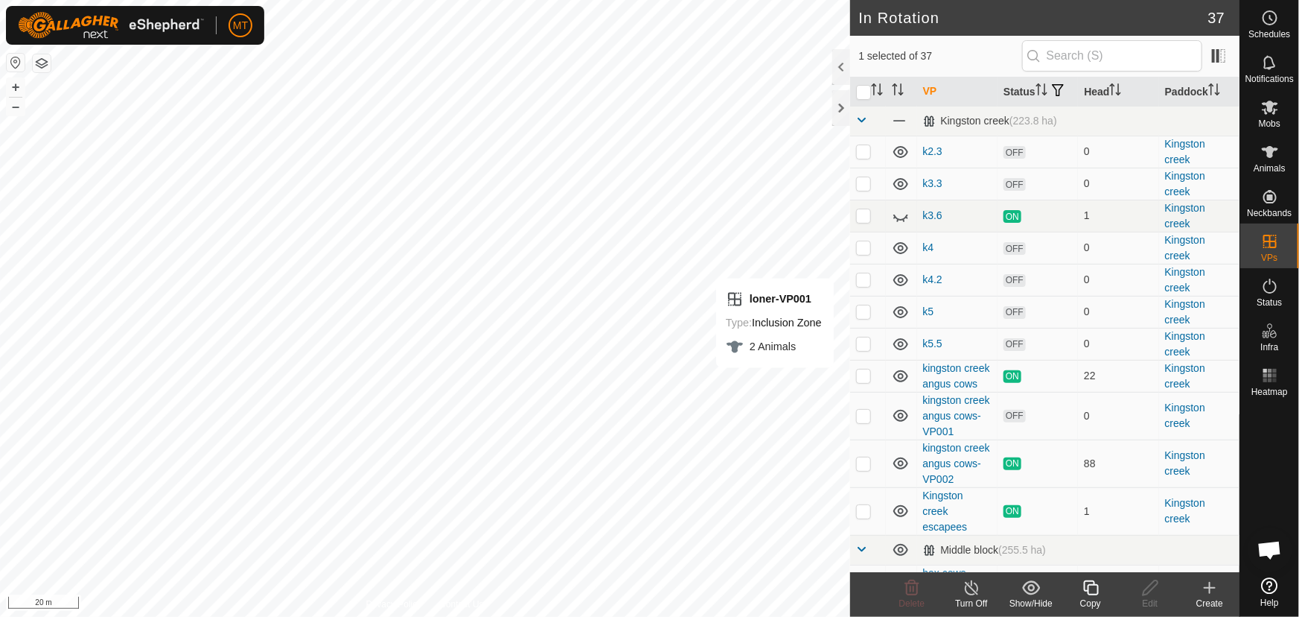
click at [1098, 590] on icon at bounding box center [1090, 587] width 15 height 15
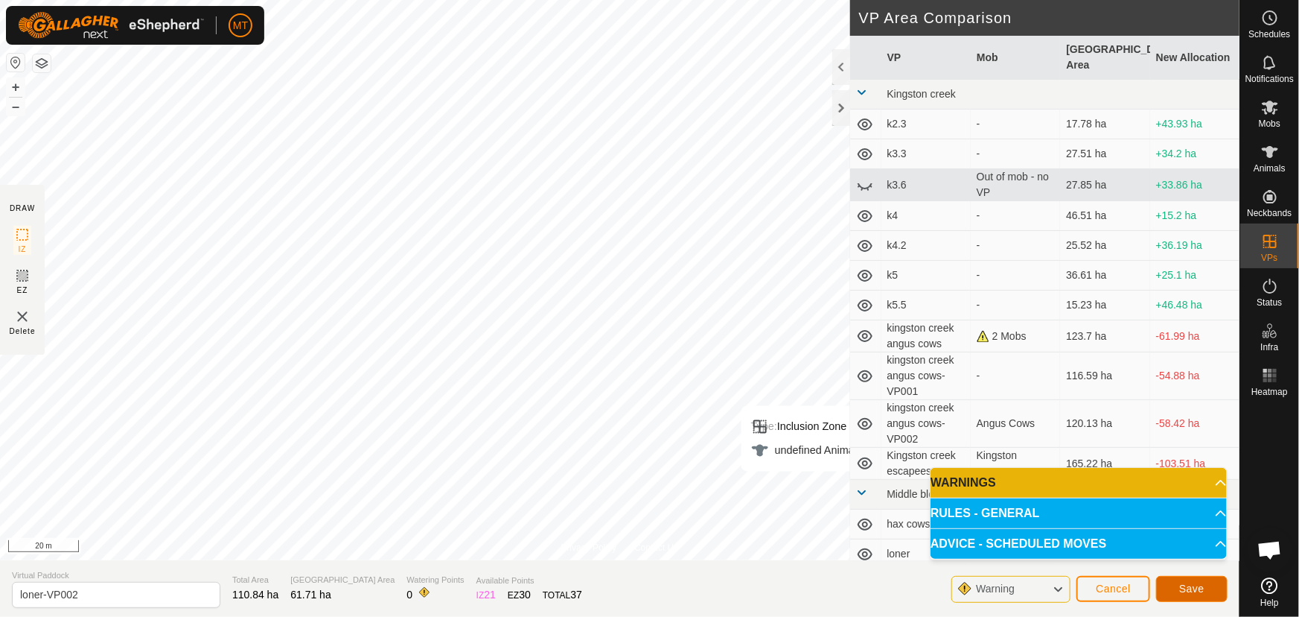
click at [1185, 589] on span "Save" at bounding box center [1191, 588] width 25 height 12
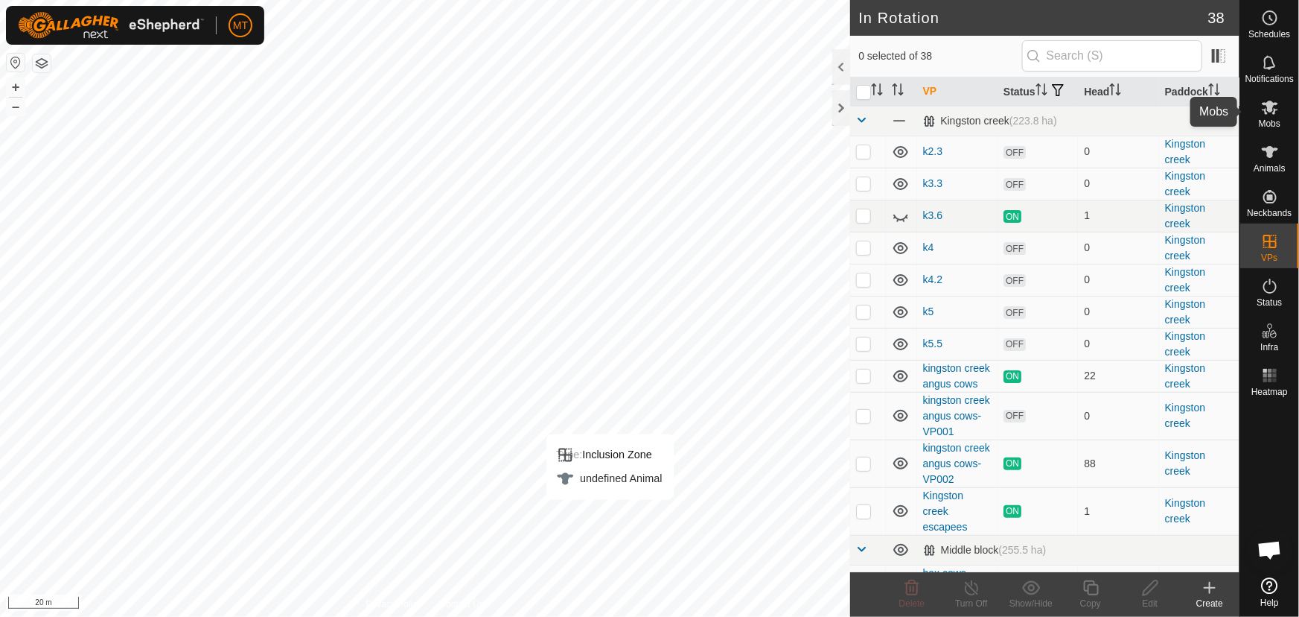
click at [1270, 115] on icon at bounding box center [1270, 107] width 18 height 18
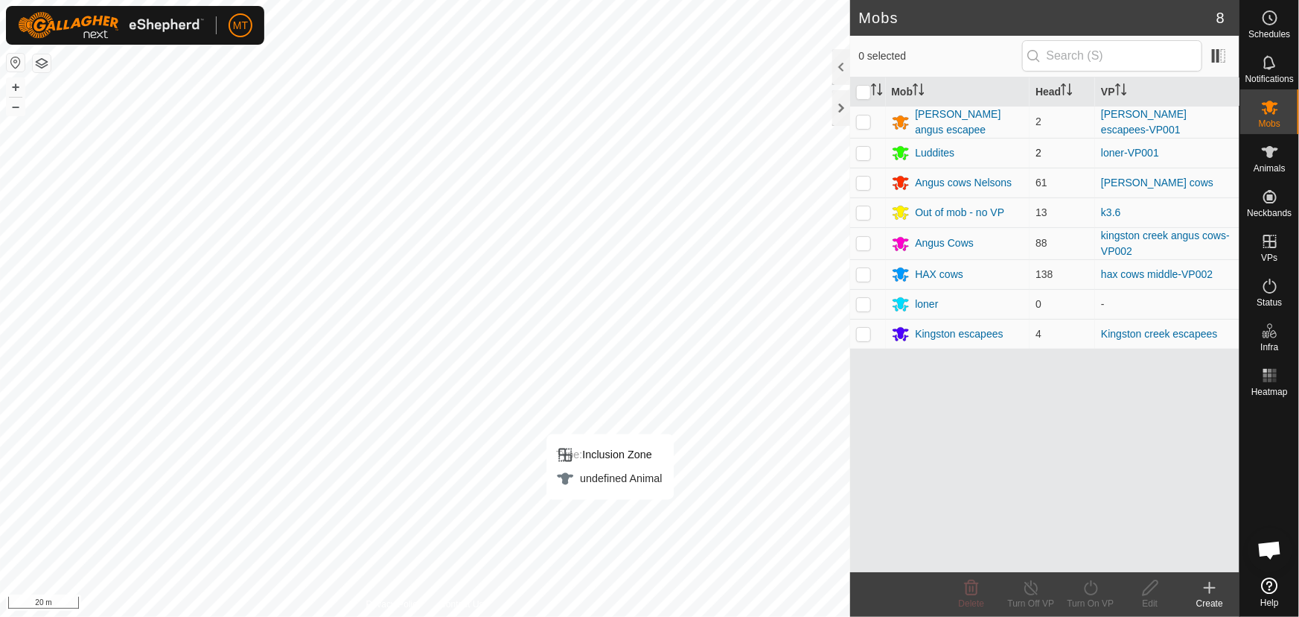
click at [856, 150] on p-checkbox at bounding box center [863, 153] width 15 height 12
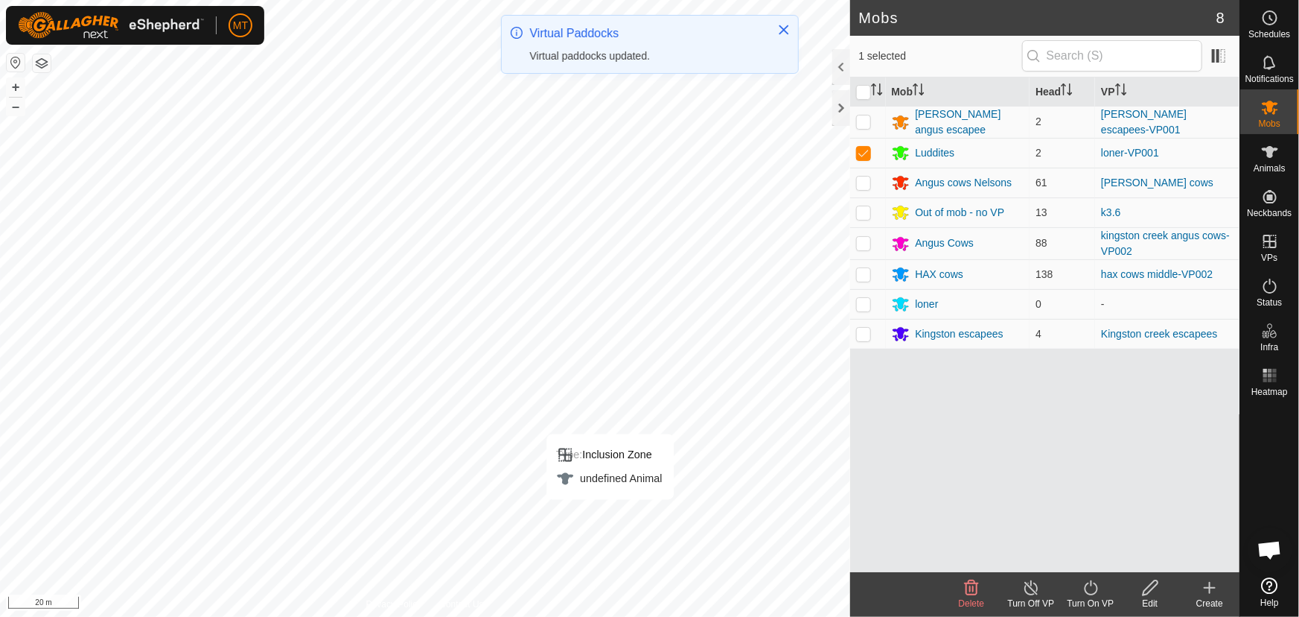
click at [1096, 595] on icon at bounding box center [1091, 588] width 19 height 18
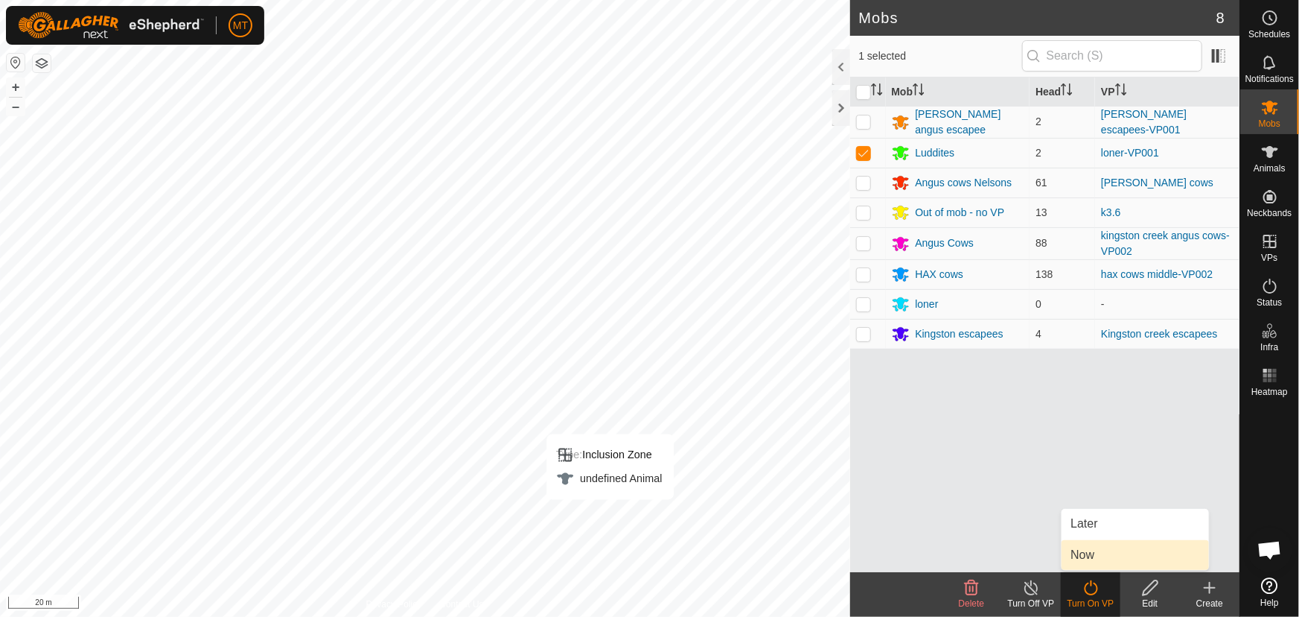
click at [1093, 555] on span "Now" at bounding box center [1083, 555] width 24 height 18
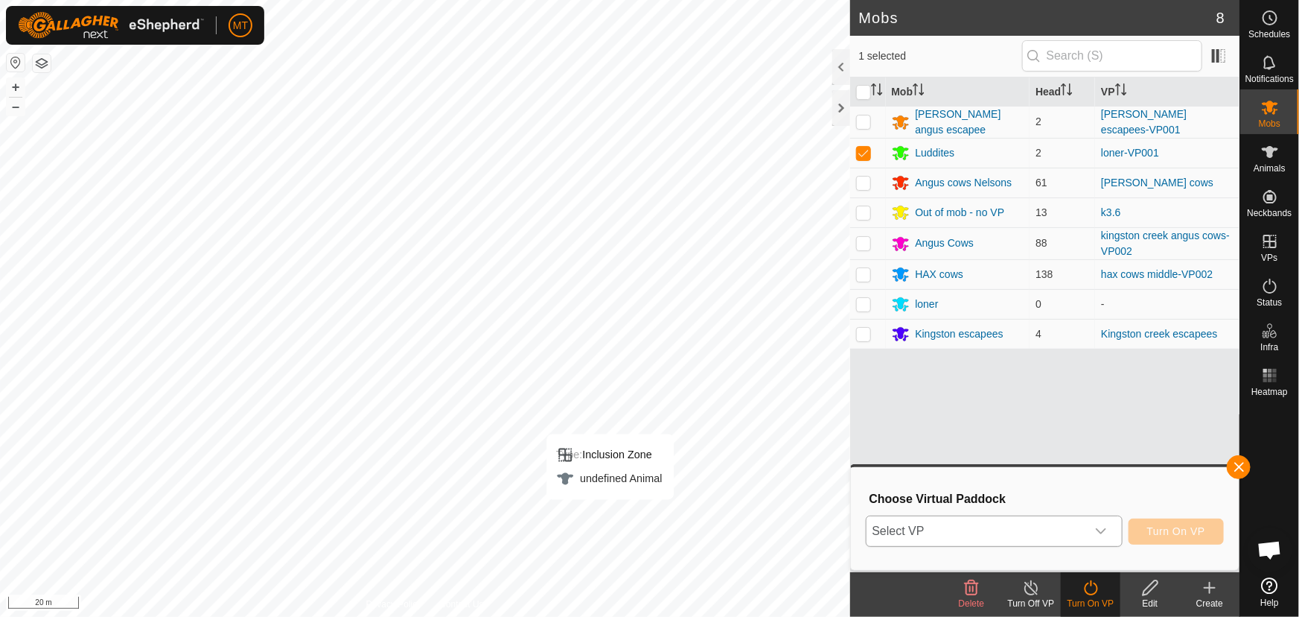
click at [1019, 521] on span "Select VP" at bounding box center [977, 531] width 220 height 30
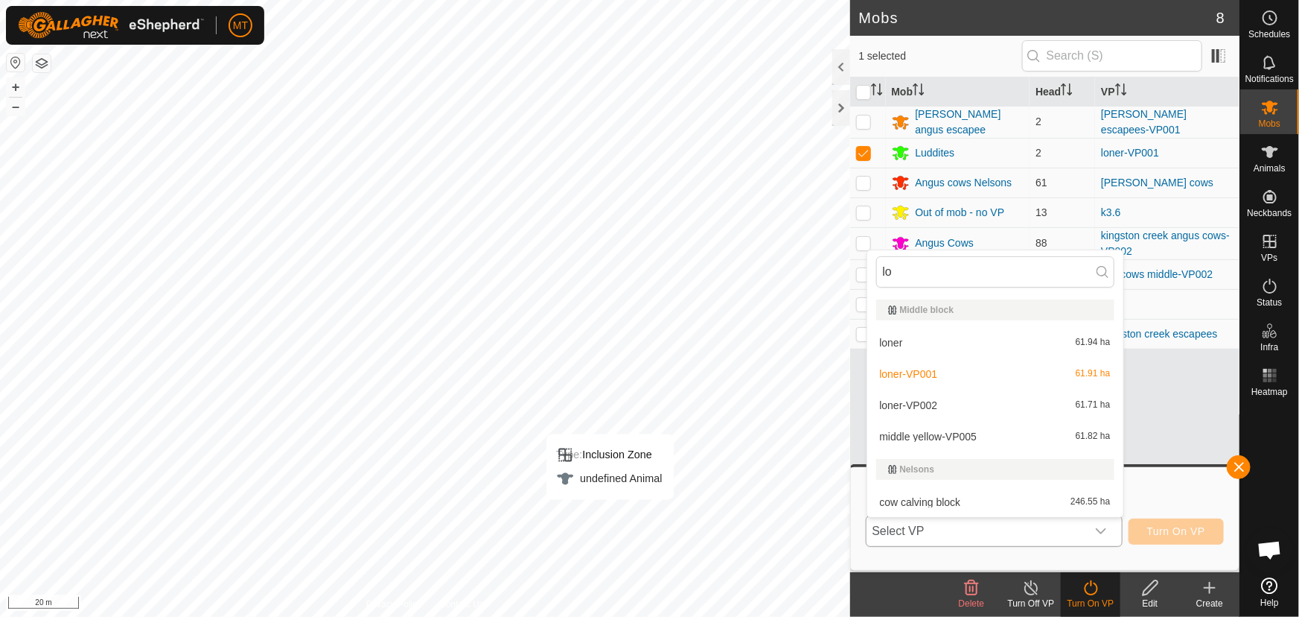
click at [920, 406] on li "loner-VP002 61.71 ha" at bounding box center [995, 405] width 256 height 30
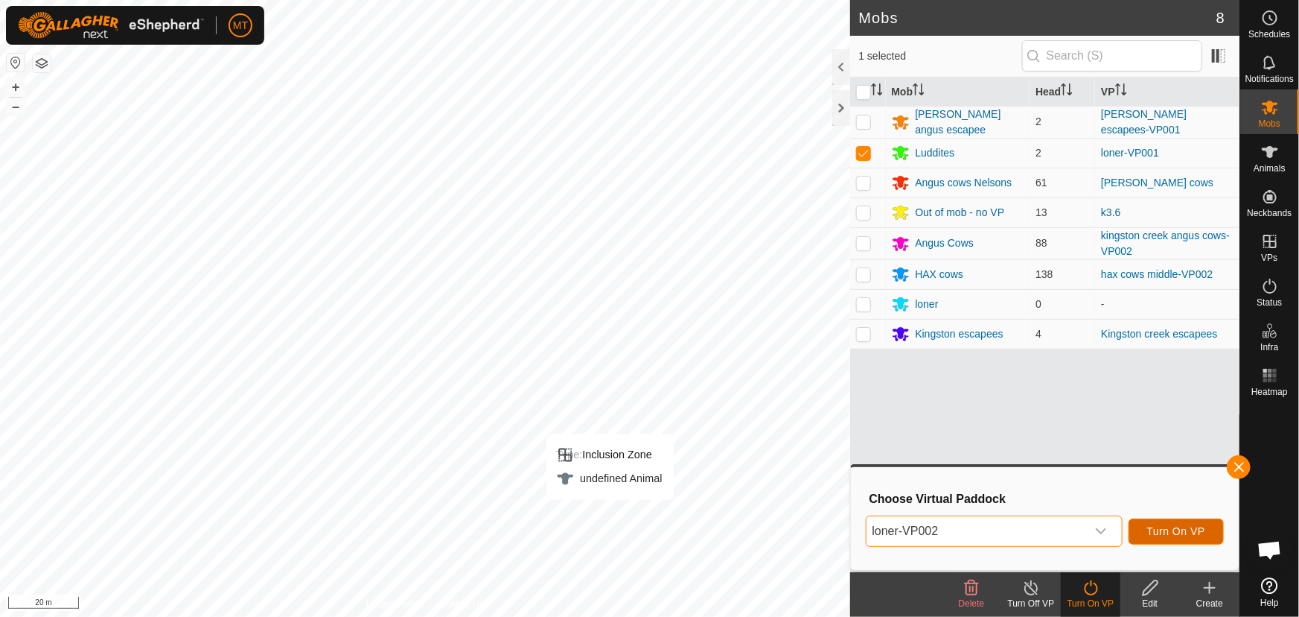
click at [1147, 525] on span "Turn On VP" at bounding box center [1176, 531] width 58 height 12
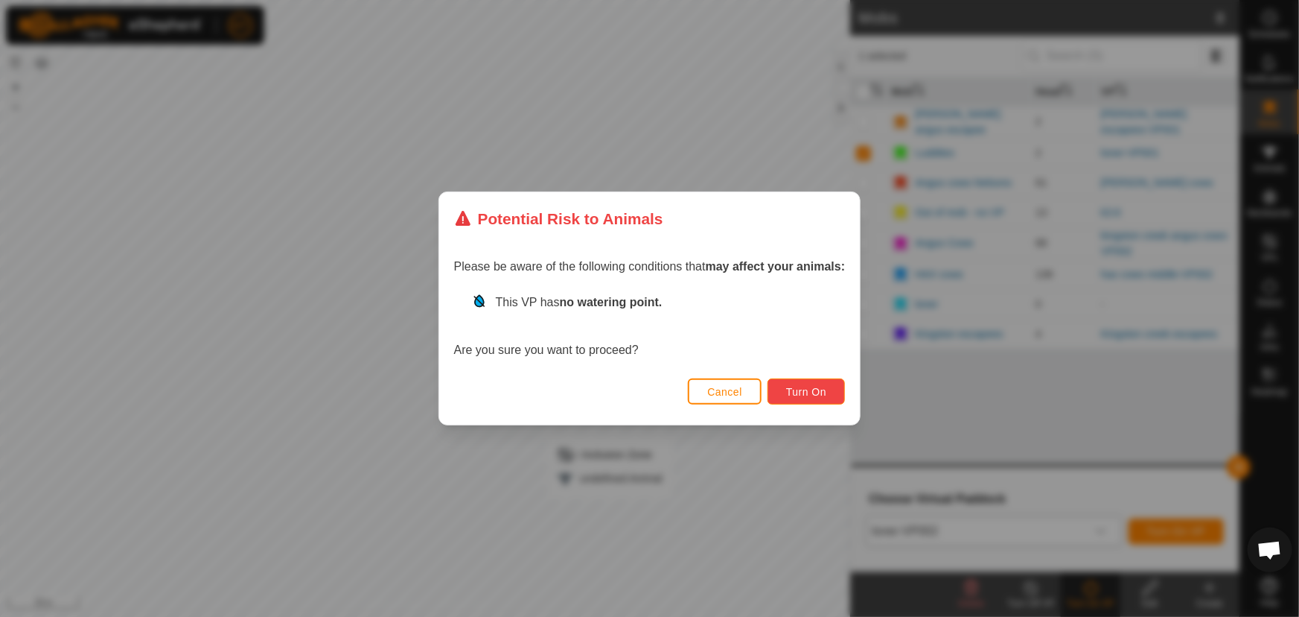
click at [804, 387] on span "Turn On" at bounding box center [806, 392] width 40 height 12
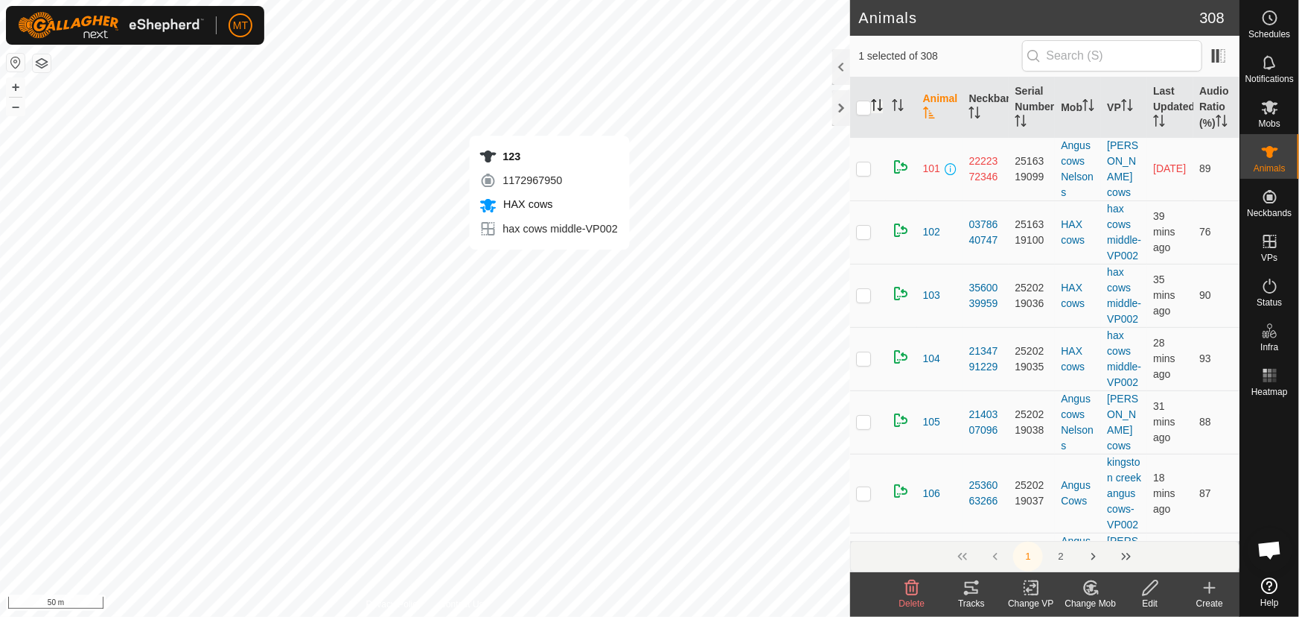
click at [875, 101] on icon "Activate to sort" at bounding box center [873, 100] width 5 height 3
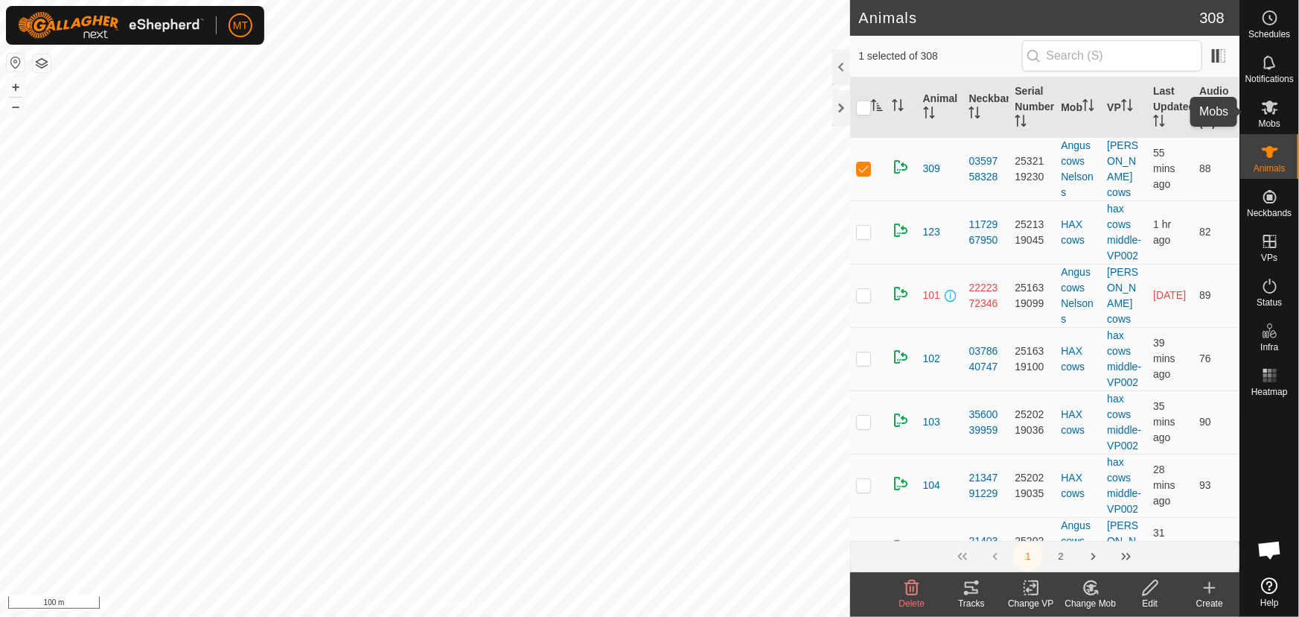
click at [1276, 115] on icon at bounding box center [1270, 107] width 18 height 18
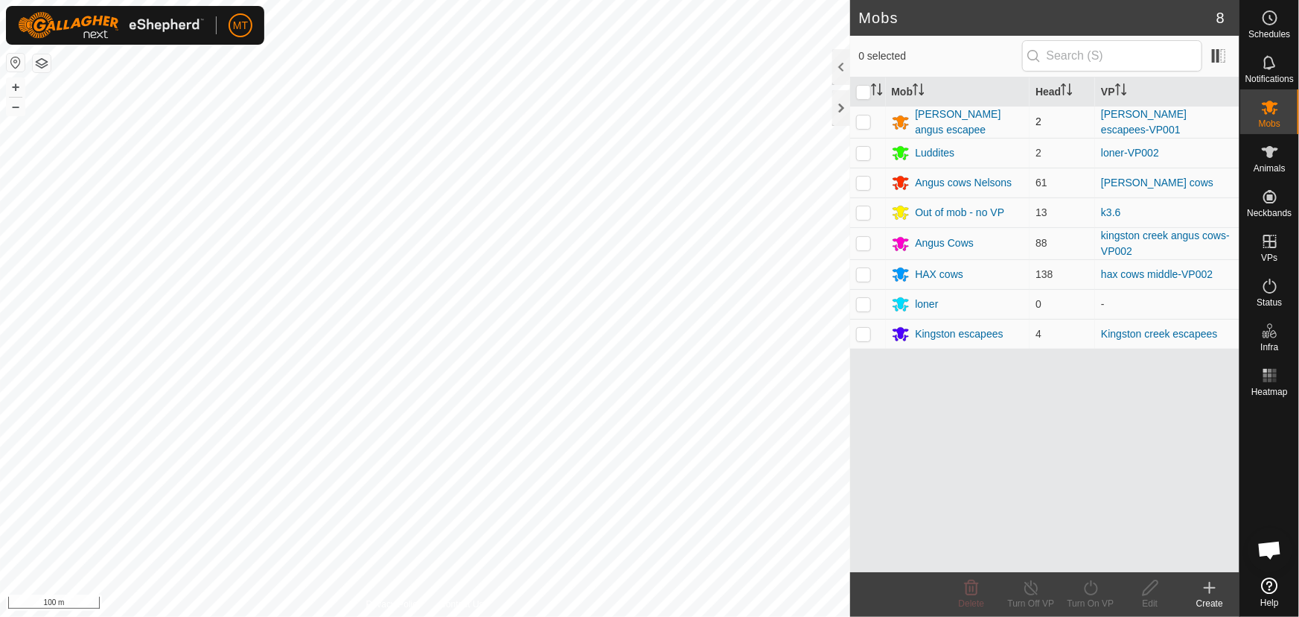
click at [864, 119] on p-checkbox at bounding box center [863, 121] width 15 height 12
click at [1034, 596] on icon at bounding box center [1031, 588] width 19 height 18
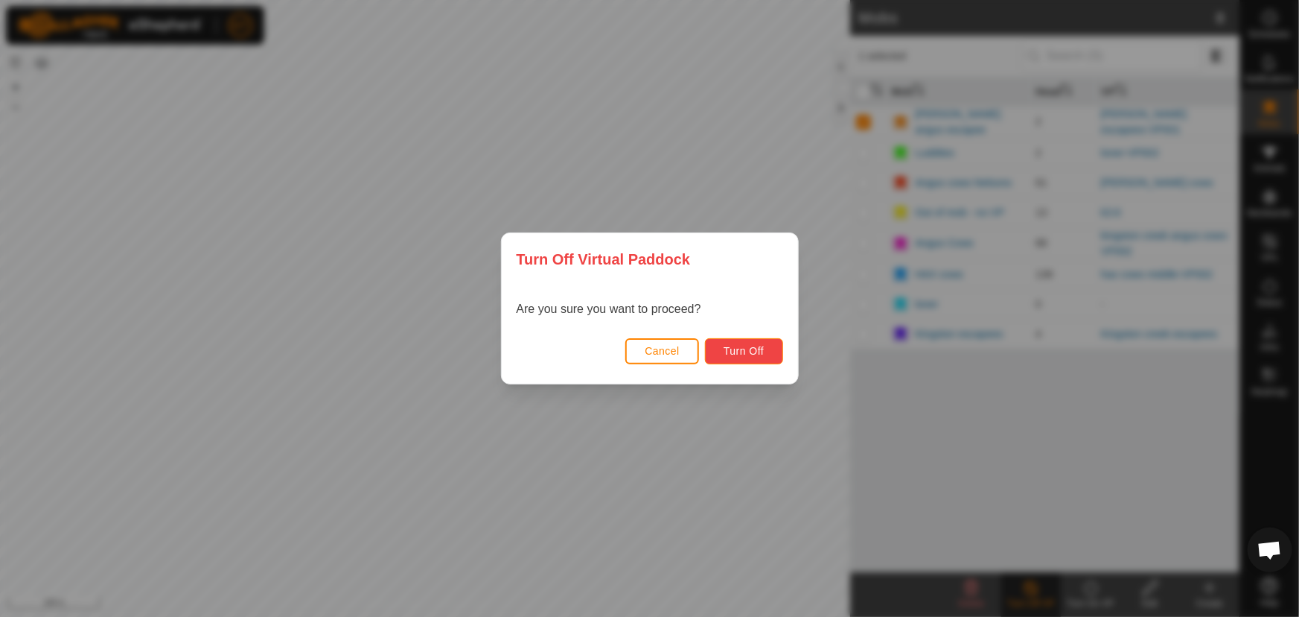
click at [754, 349] on span "Turn Off" at bounding box center [744, 351] width 41 height 12
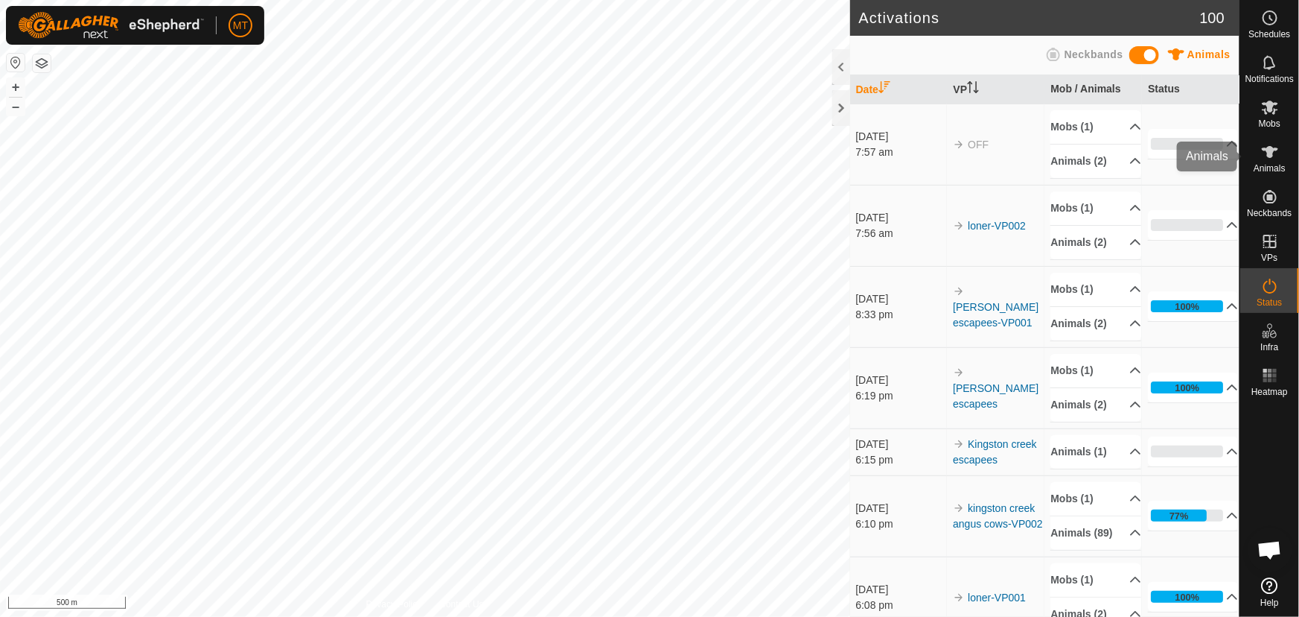
click at [1273, 162] on es-animals-svg-icon at bounding box center [1270, 152] width 27 height 24
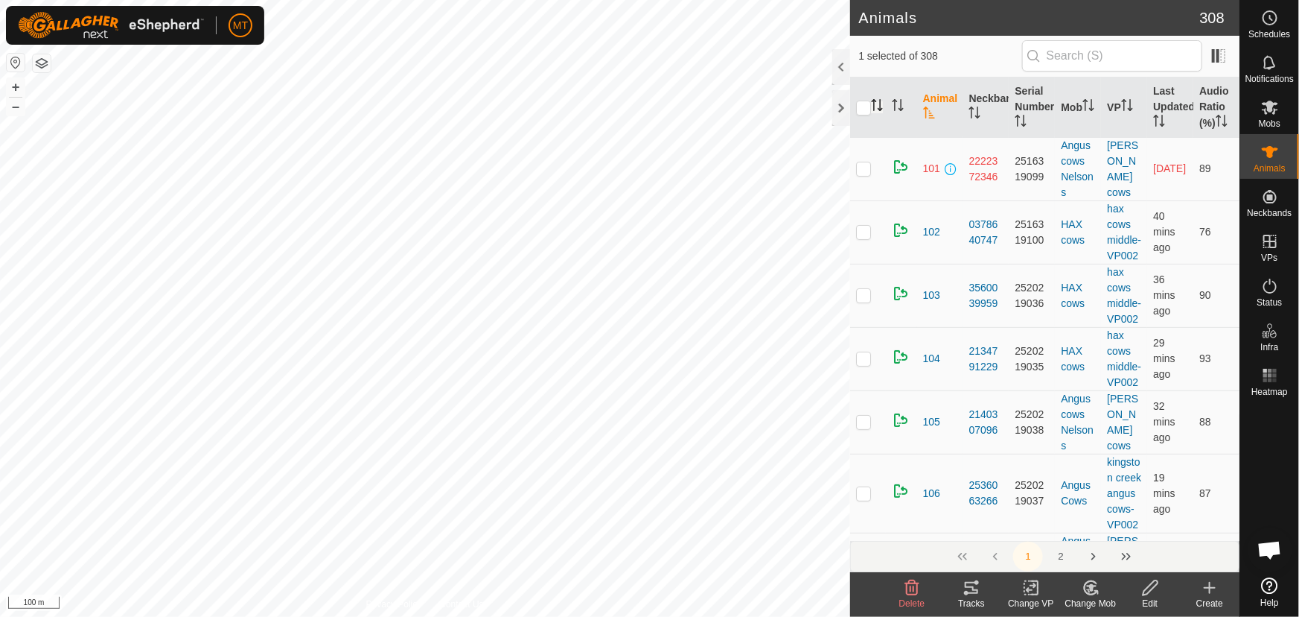
click at [879, 109] on icon "Activate to sort" at bounding box center [879, 109] width 5 height 3
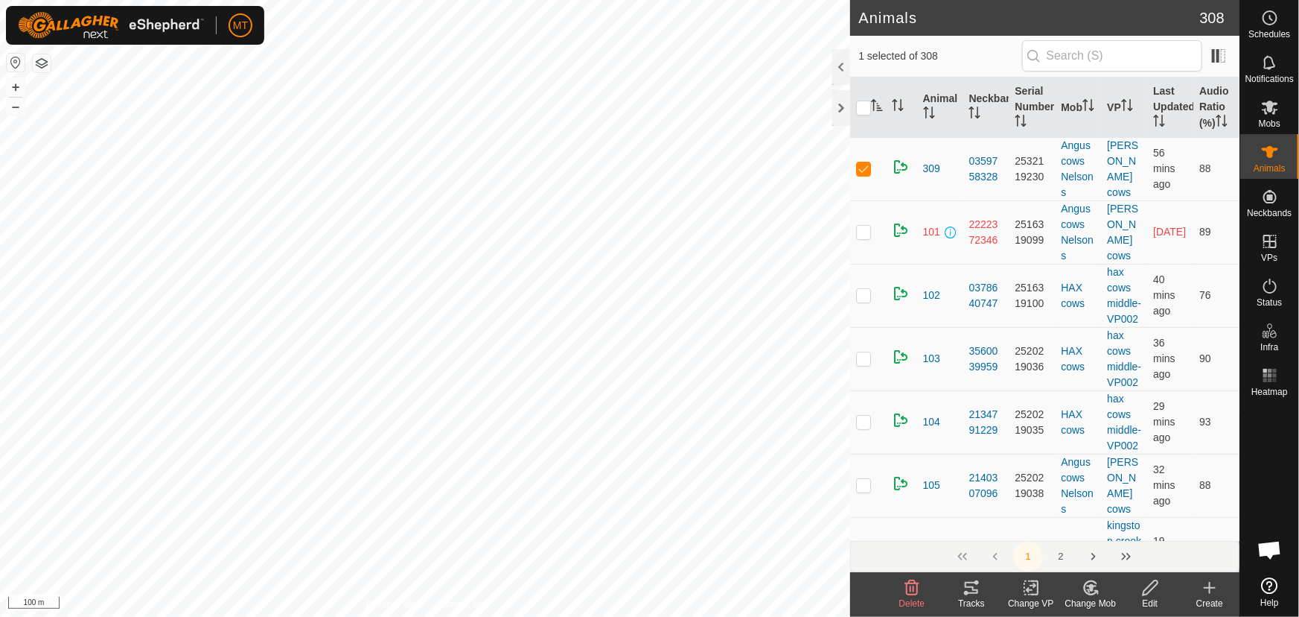
click at [1116, 172] on link "[PERSON_NAME] cows" at bounding box center [1122, 168] width 31 height 59
